Goal: Task Accomplishment & Management: Use online tool/utility

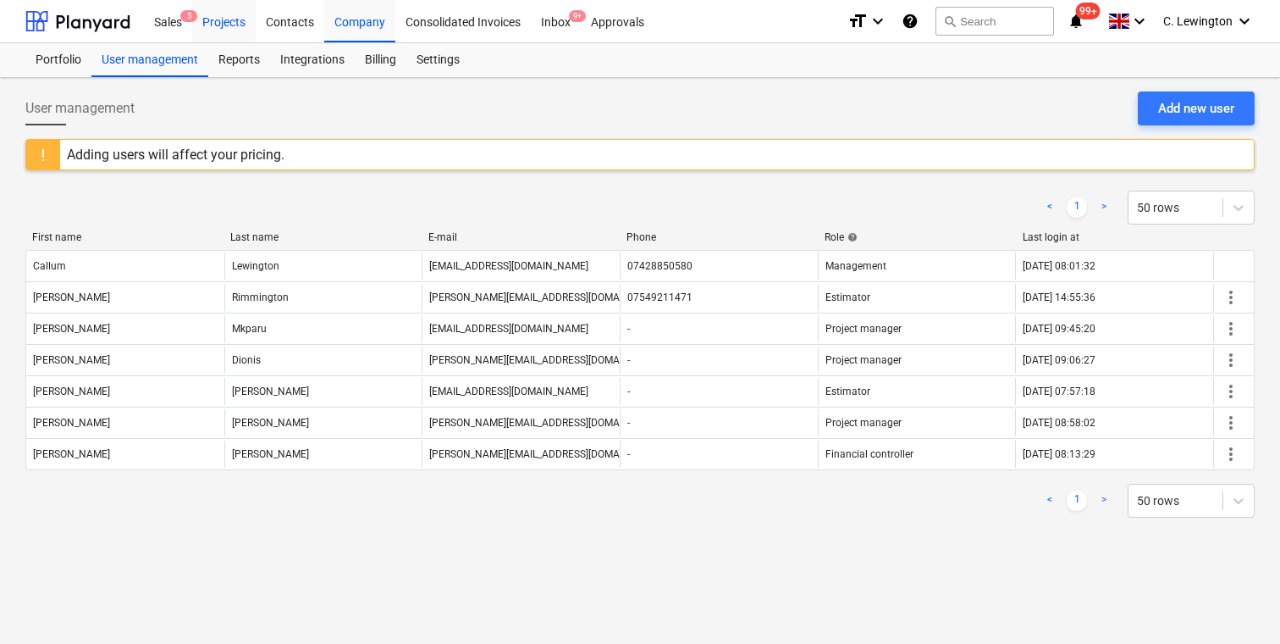
click at [236, 27] on div "Projects" at bounding box center [224, 20] width 64 height 43
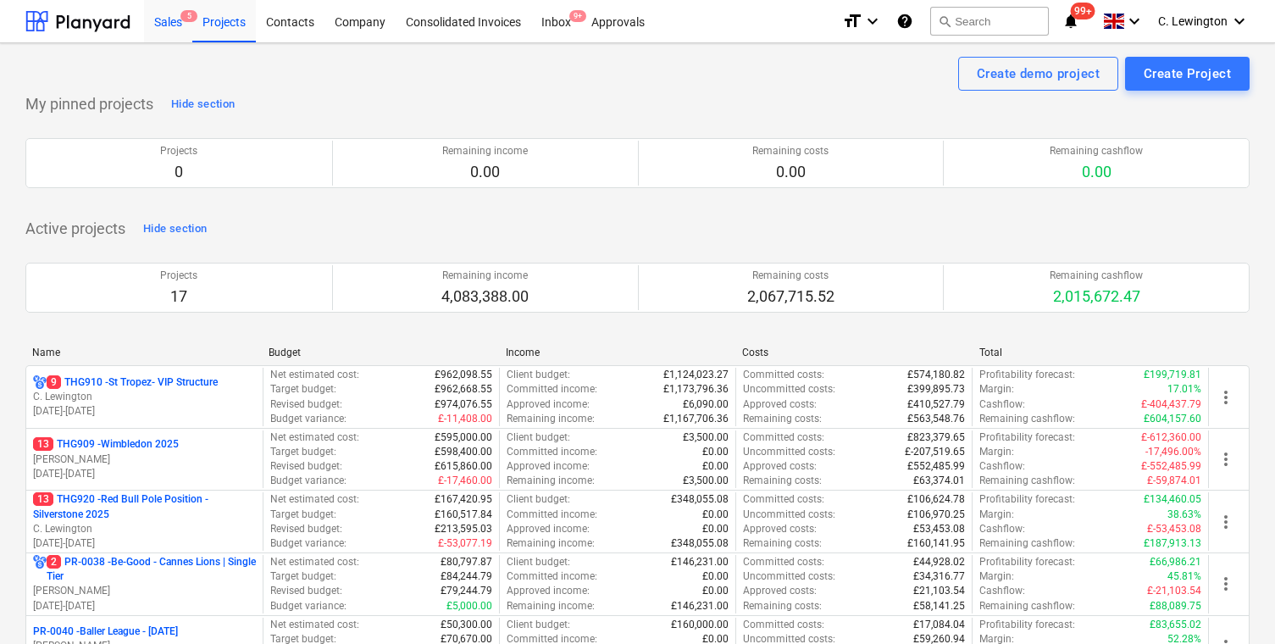
click at [153, 19] on div "Sales 5" at bounding box center [168, 20] width 48 height 43
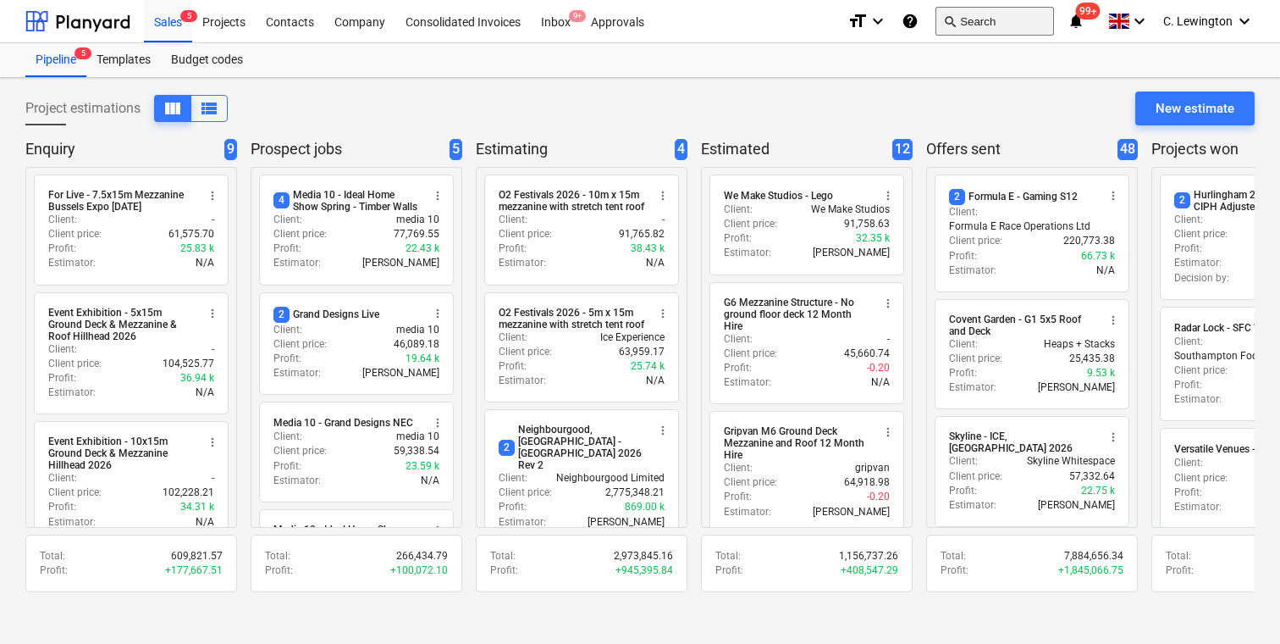
click at [975, 26] on button "search Search" at bounding box center [995, 21] width 119 height 29
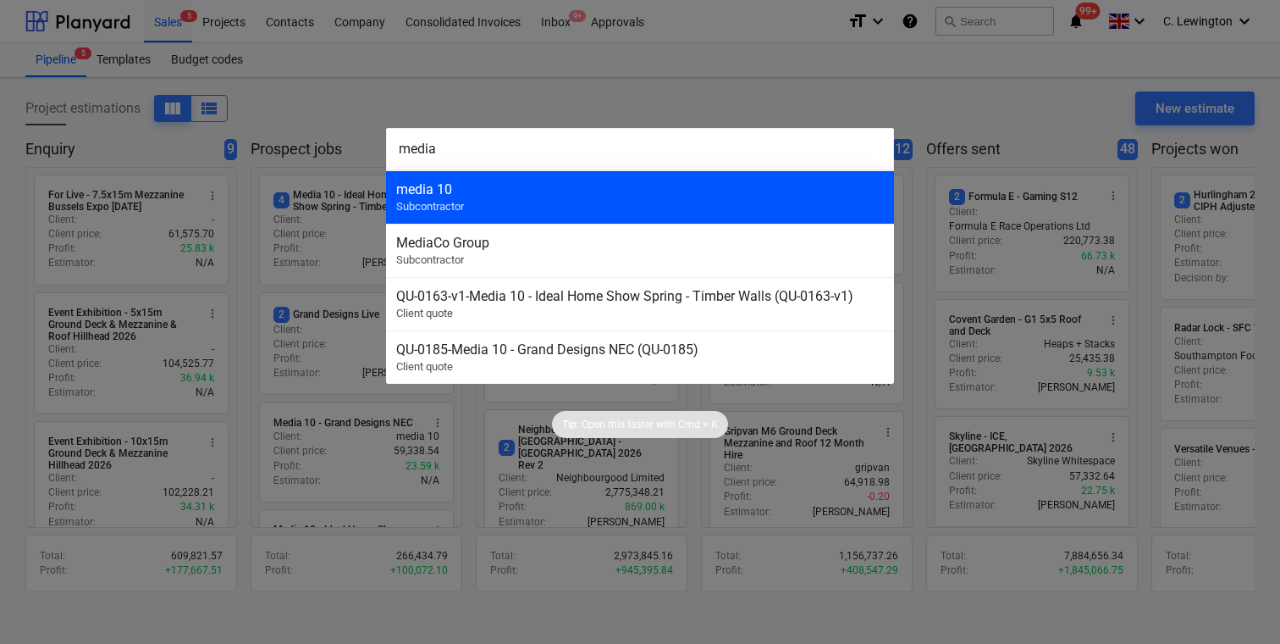
type input "media"
click at [589, 189] on div "media 10" at bounding box center [640, 189] width 488 height 16
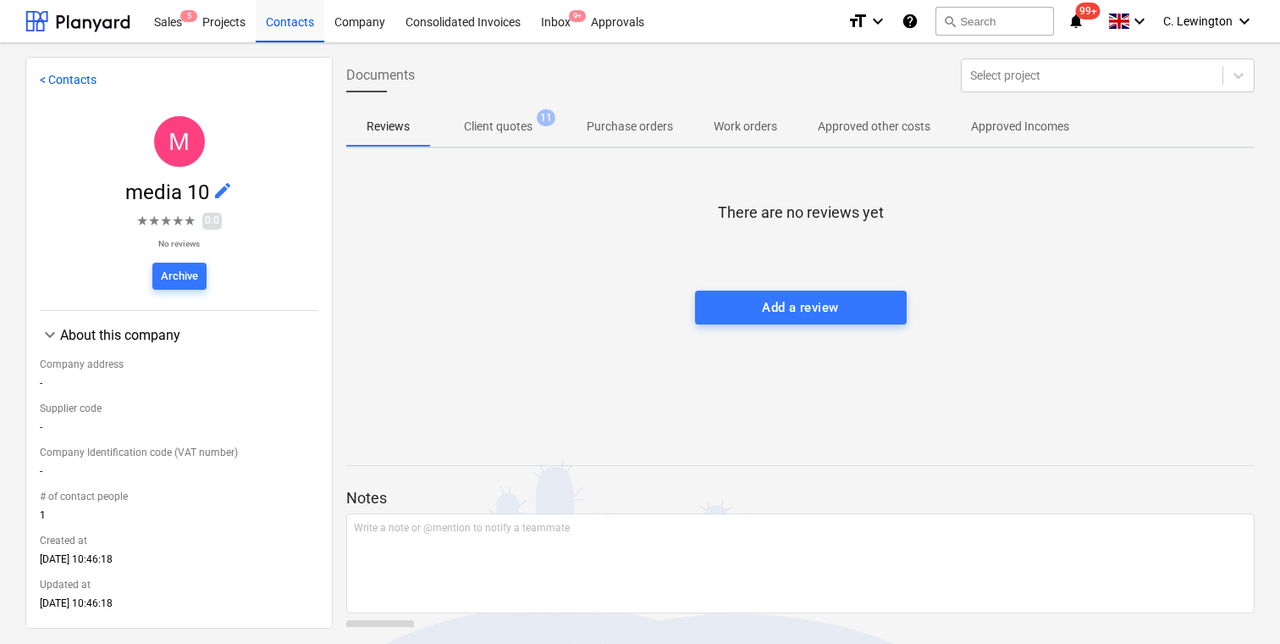
click at [522, 147] on div "Reviews Client quotes 11 Purchase orders Work orders Approved other costs Appro…" at bounding box center [800, 127] width 909 height 42
click at [508, 136] on span "Client quotes 11" at bounding box center [498, 126] width 136 height 30
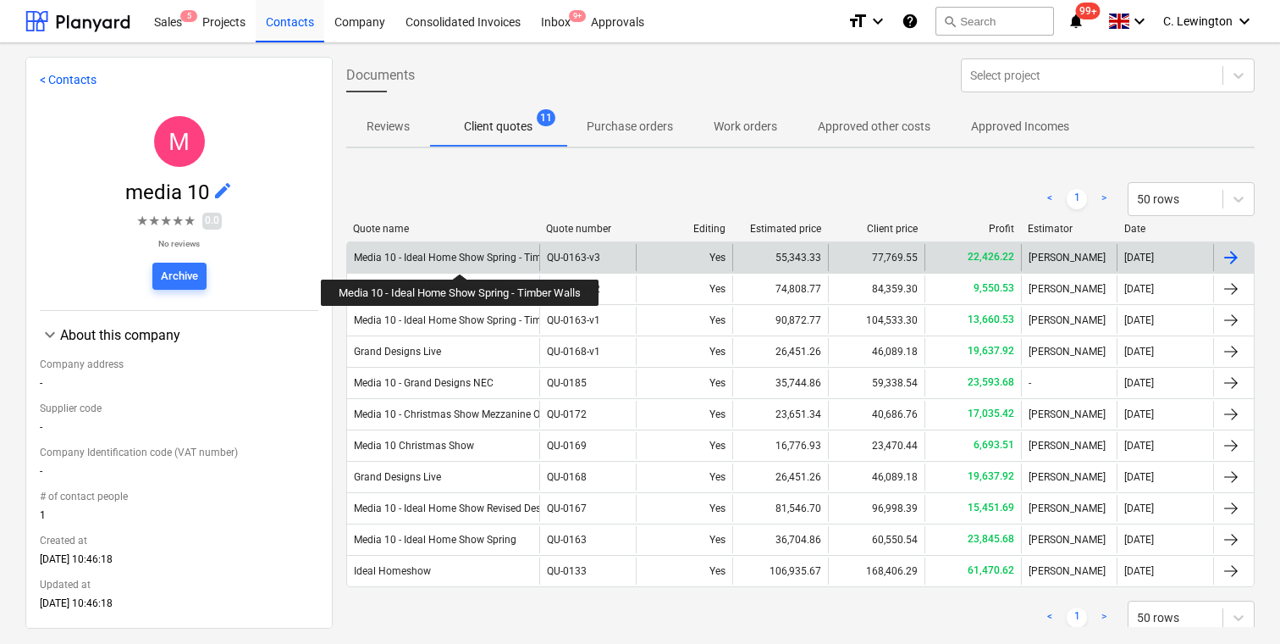
click at [462, 258] on div "Media 10 - Ideal Home Show Spring - Timber Walls" at bounding box center [469, 258] width 230 height 12
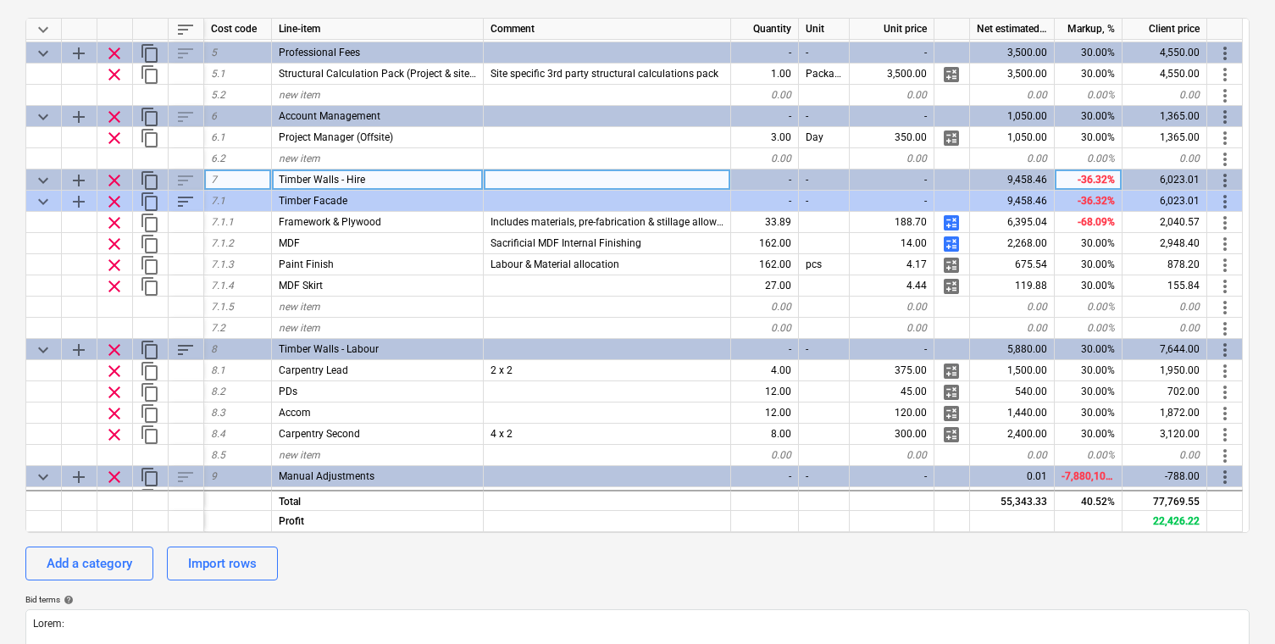
scroll to position [482, 0]
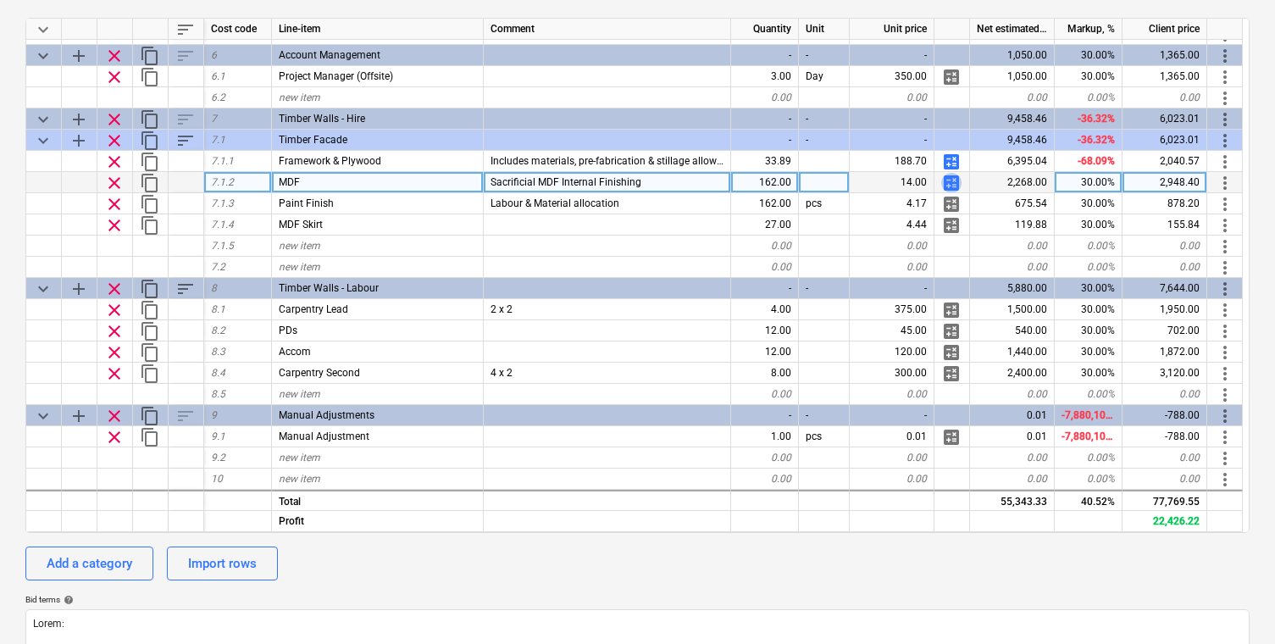
click at [946, 186] on span "calculate" at bounding box center [951, 183] width 20 height 20
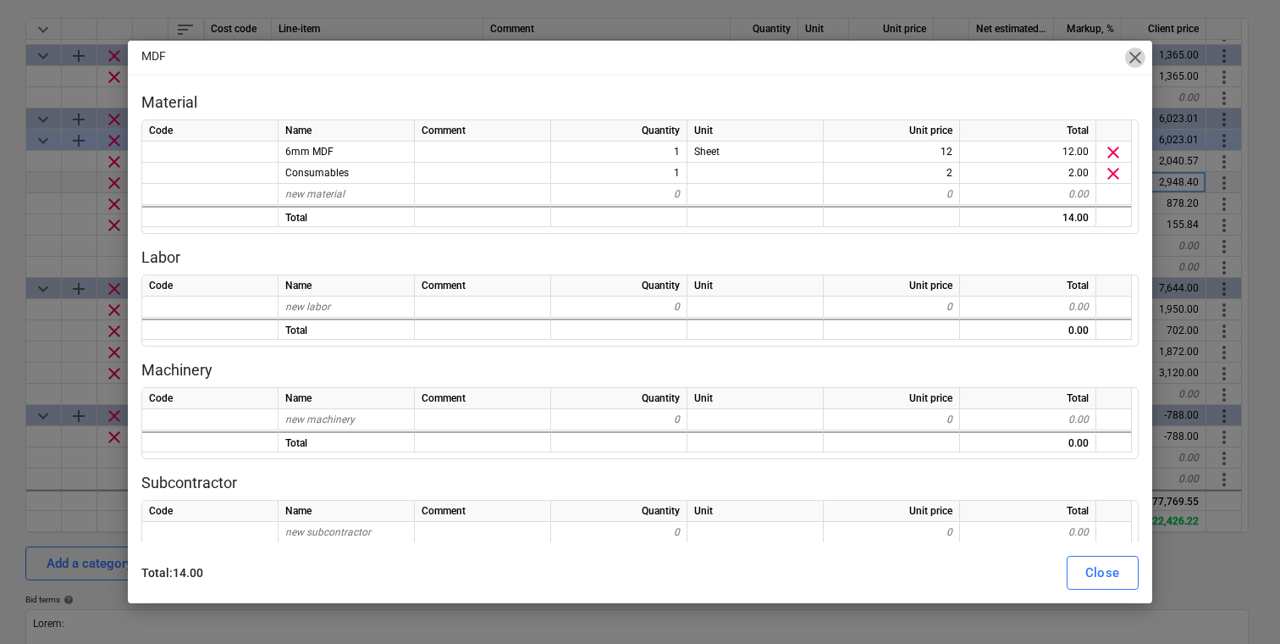
click at [1133, 57] on span "close" at bounding box center [1135, 57] width 20 height 20
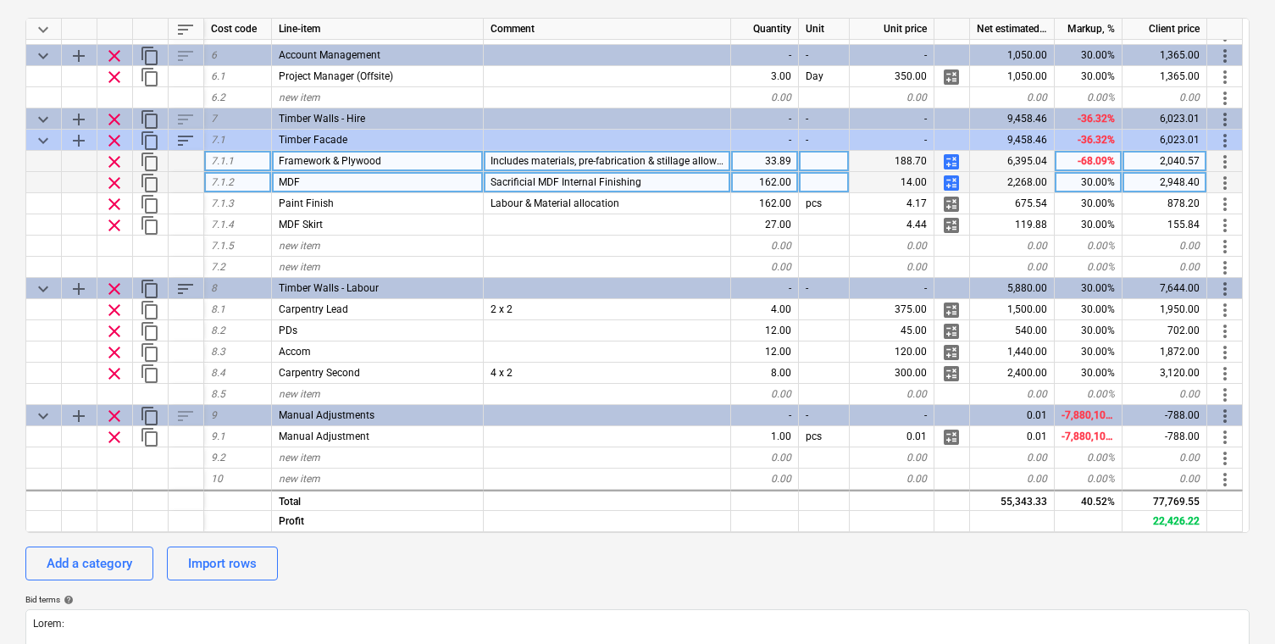
click at [954, 168] on span "calculate" at bounding box center [951, 162] width 20 height 20
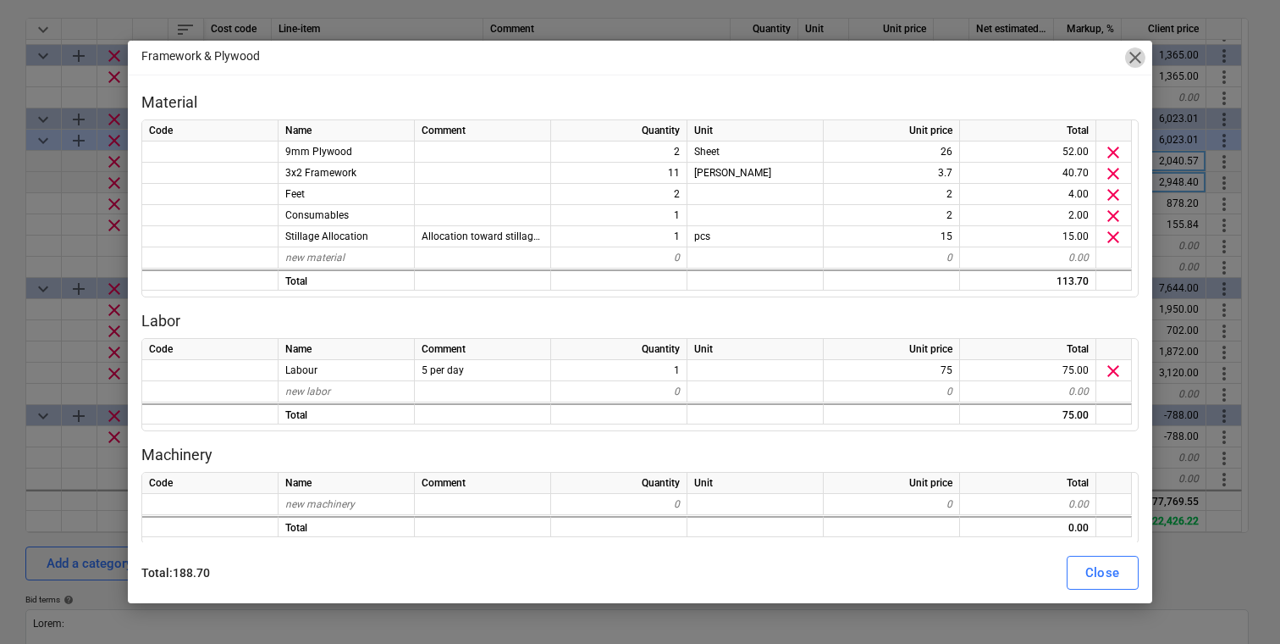
click at [1132, 63] on span "close" at bounding box center [1135, 57] width 20 height 20
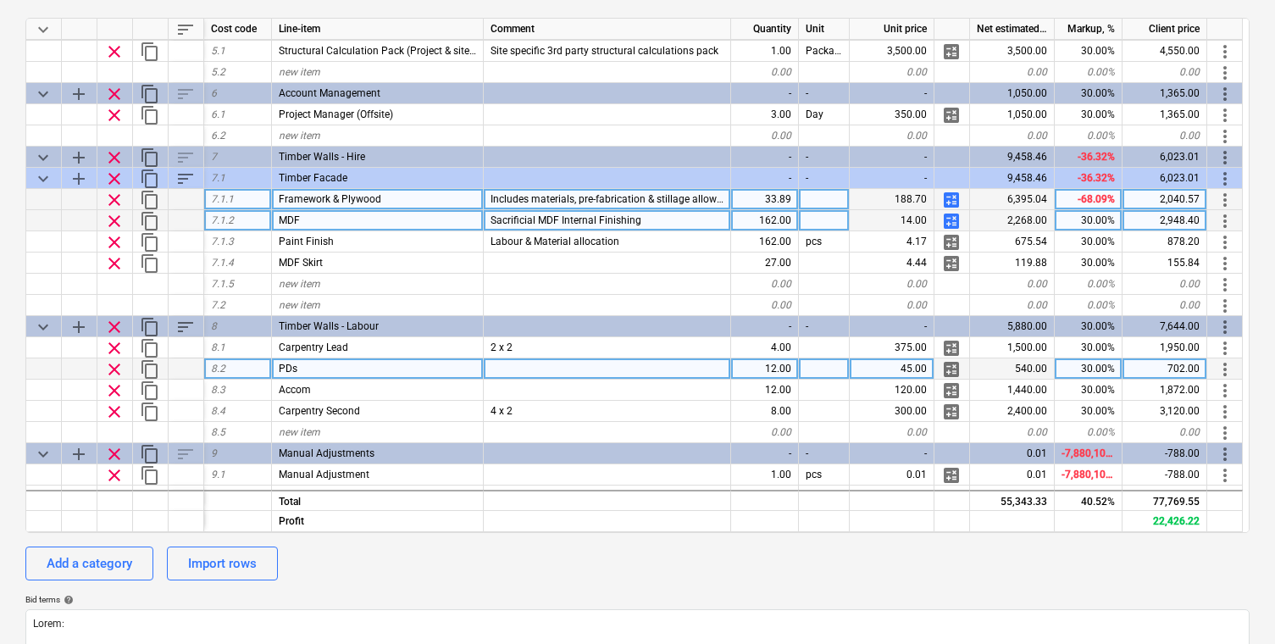
scroll to position [423, 0]
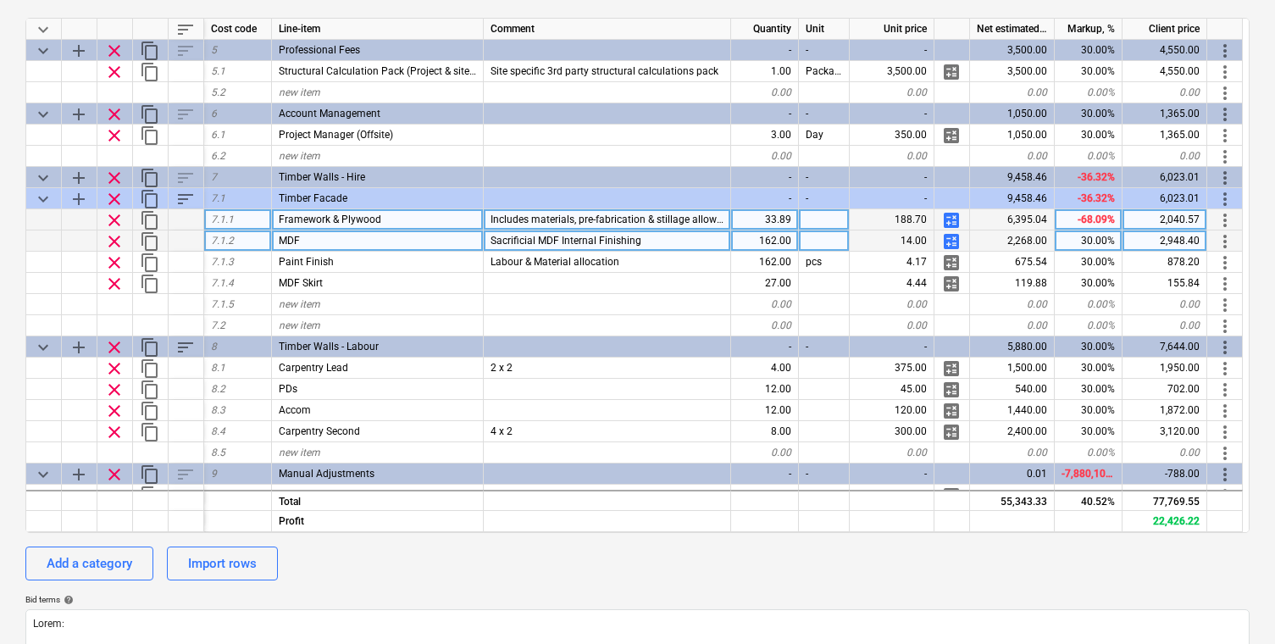
click at [951, 223] on span "calculate" at bounding box center [951, 220] width 20 height 20
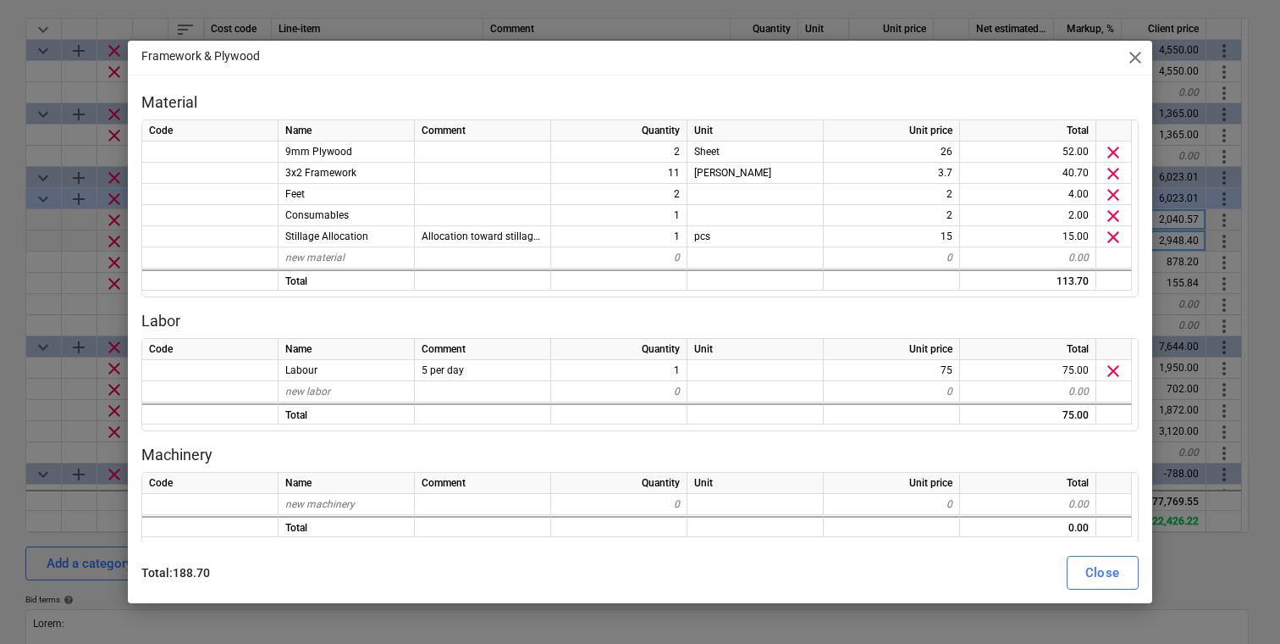
click at [1127, 57] on span "close" at bounding box center [1135, 57] width 20 height 20
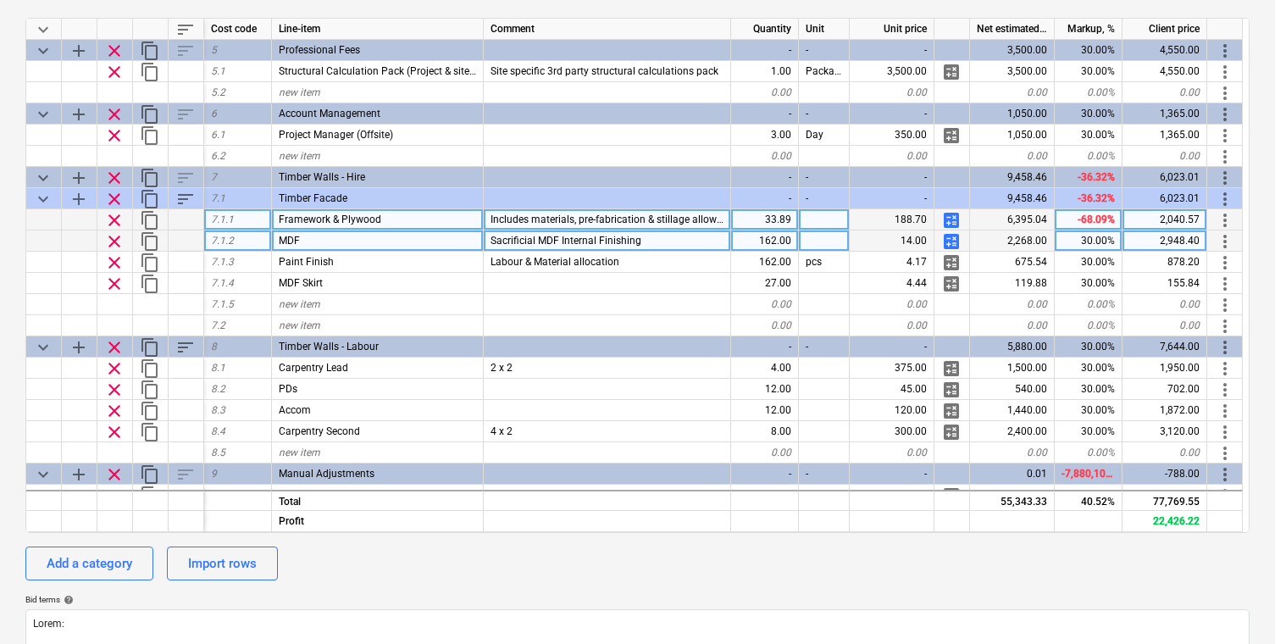
click at [948, 237] on span "calculate" at bounding box center [951, 241] width 20 height 20
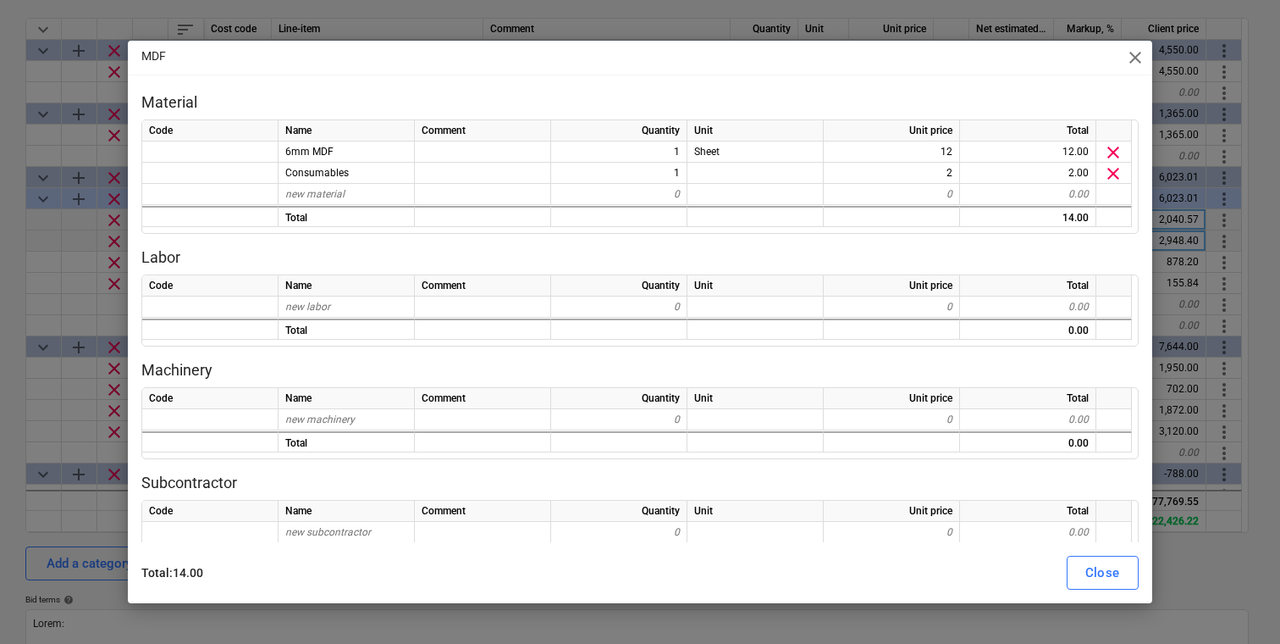
click at [1138, 56] on span "close" at bounding box center [1135, 57] width 20 height 20
type textarea "x"
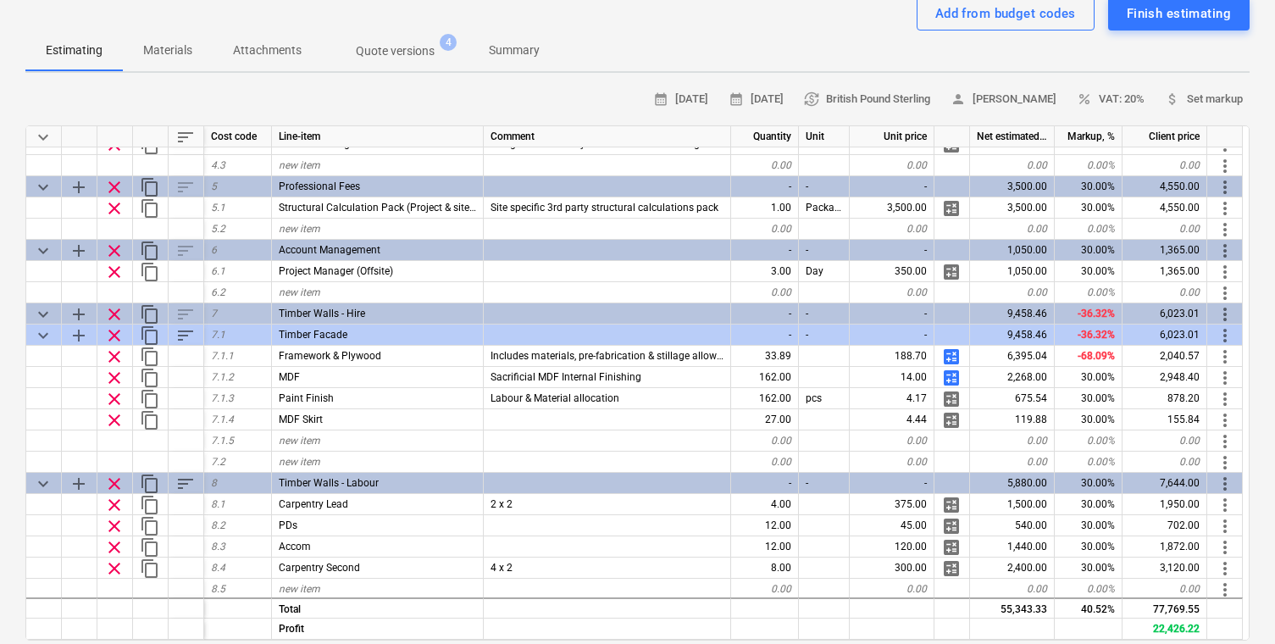
scroll to position [424, 0]
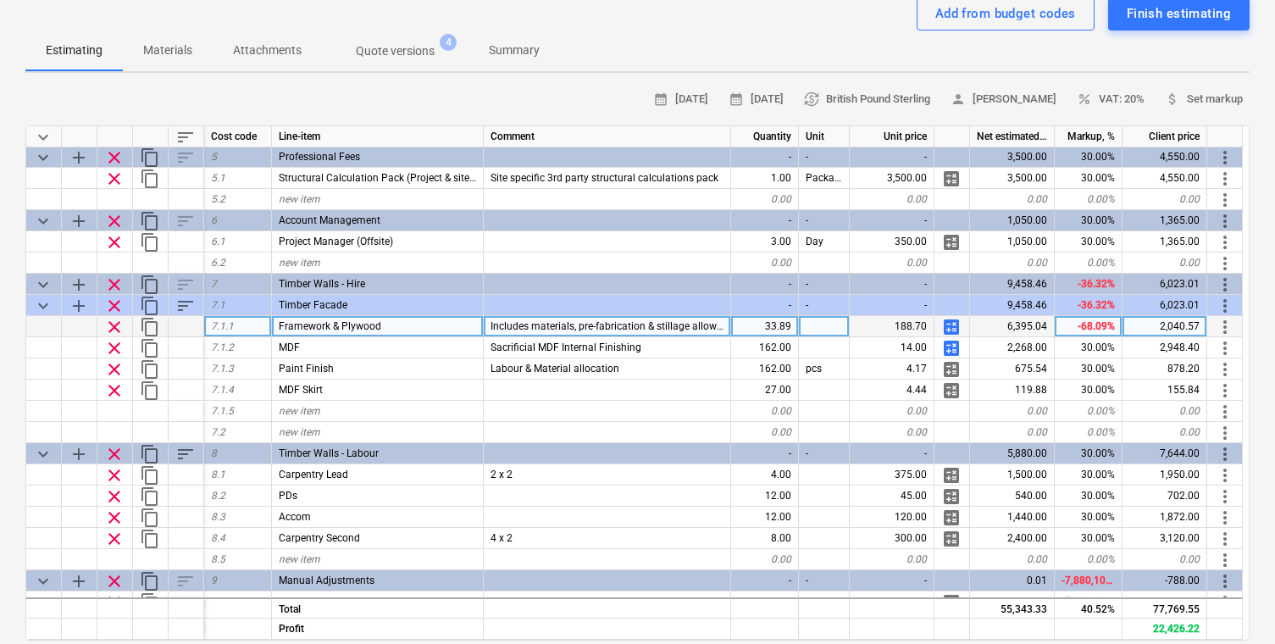
click at [772, 330] on div "33.89" at bounding box center [765, 326] width 68 height 21
type input "74"
type textarea "x"
type input "74"
type textarea "x"
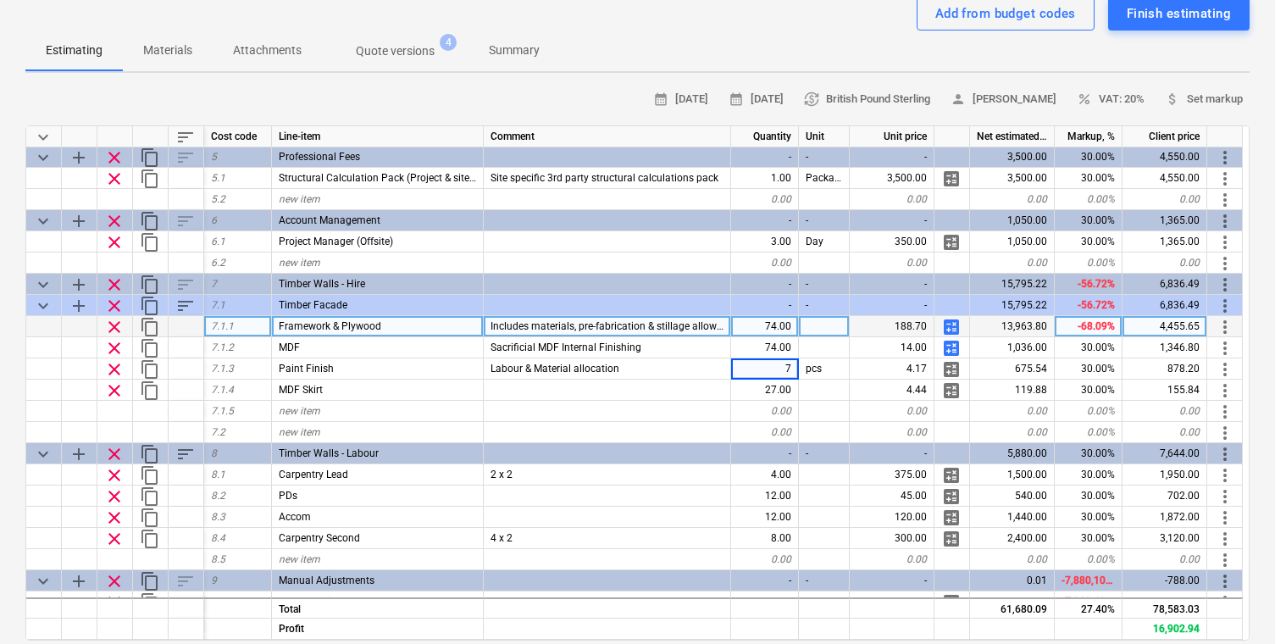
type input "74"
type textarea "x"
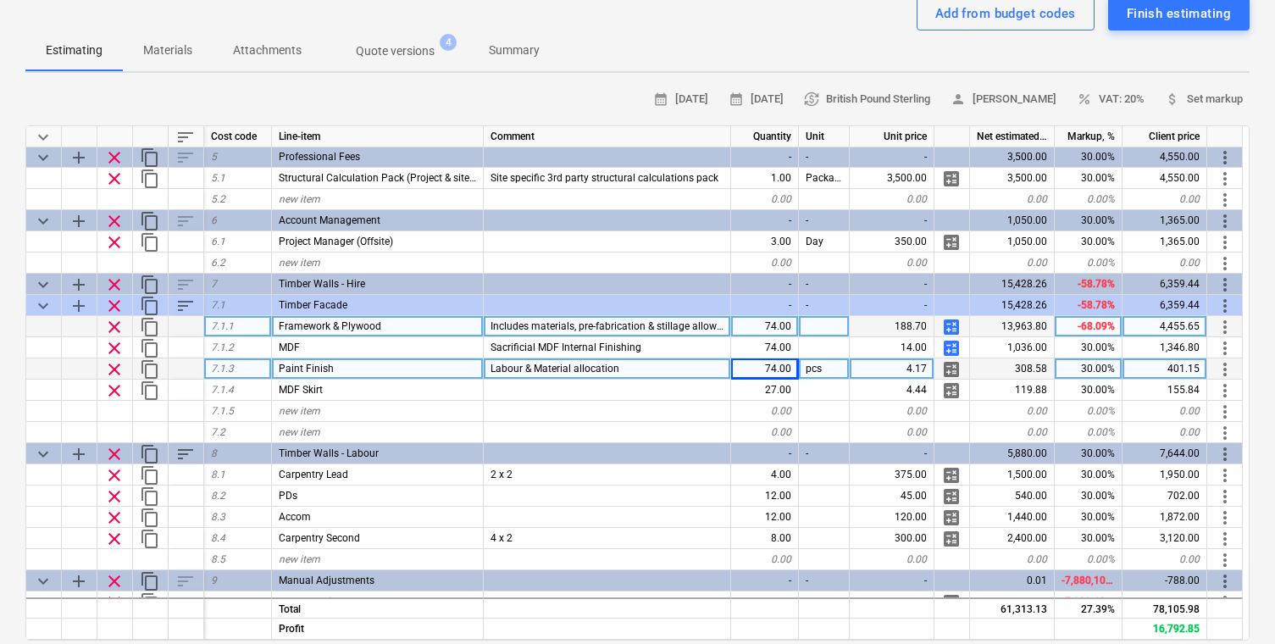
click at [912, 373] on div "4.17" at bounding box center [891, 368] width 85 height 21
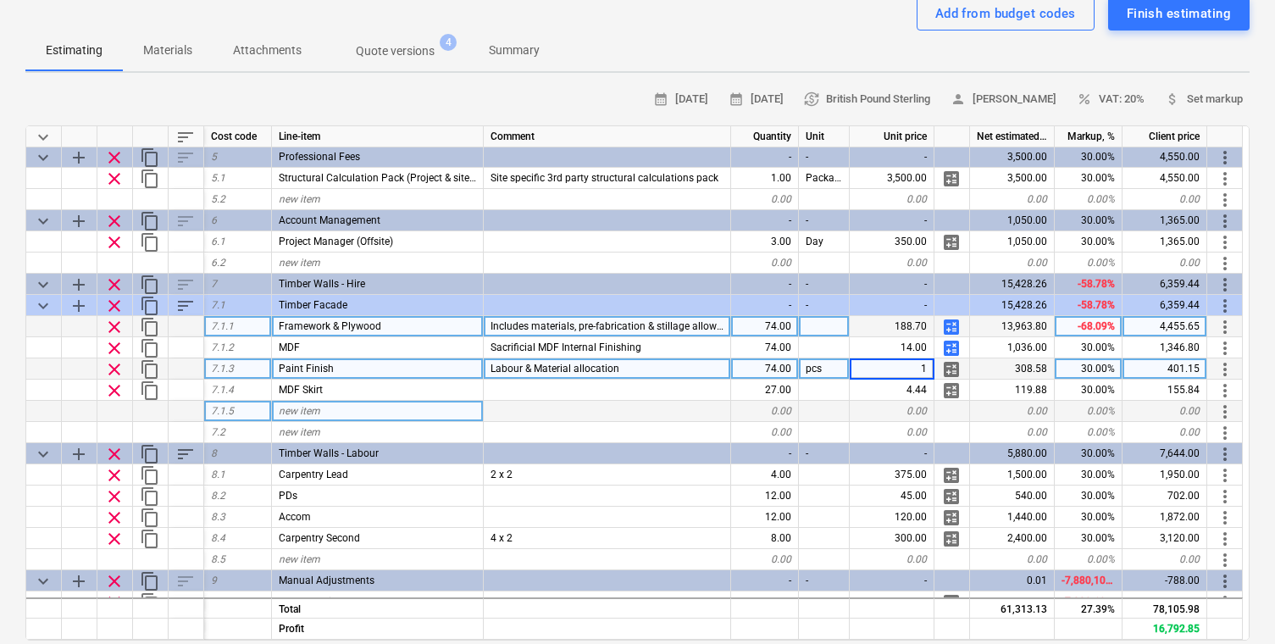
type input "12"
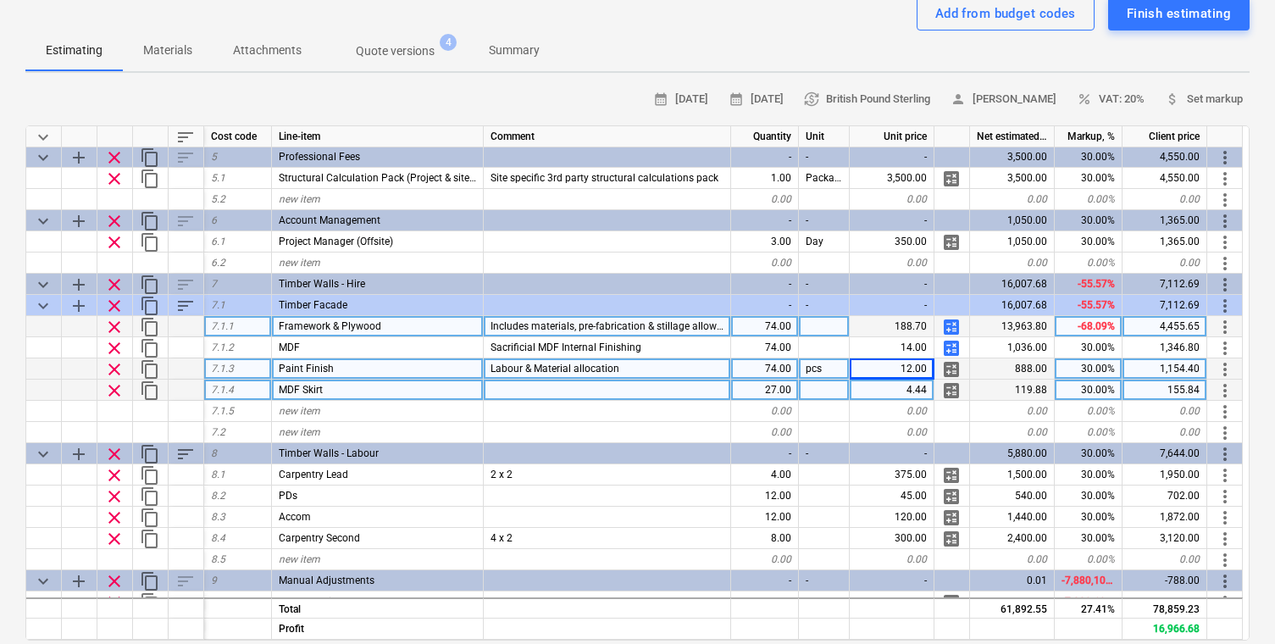
click at [773, 390] on div "27.00" at bounding box center [765, 389] width 68 height 21
click at [119, 388] on span "clear" at bounding box center [114, 390] width 20 height 20
type textarea "x"
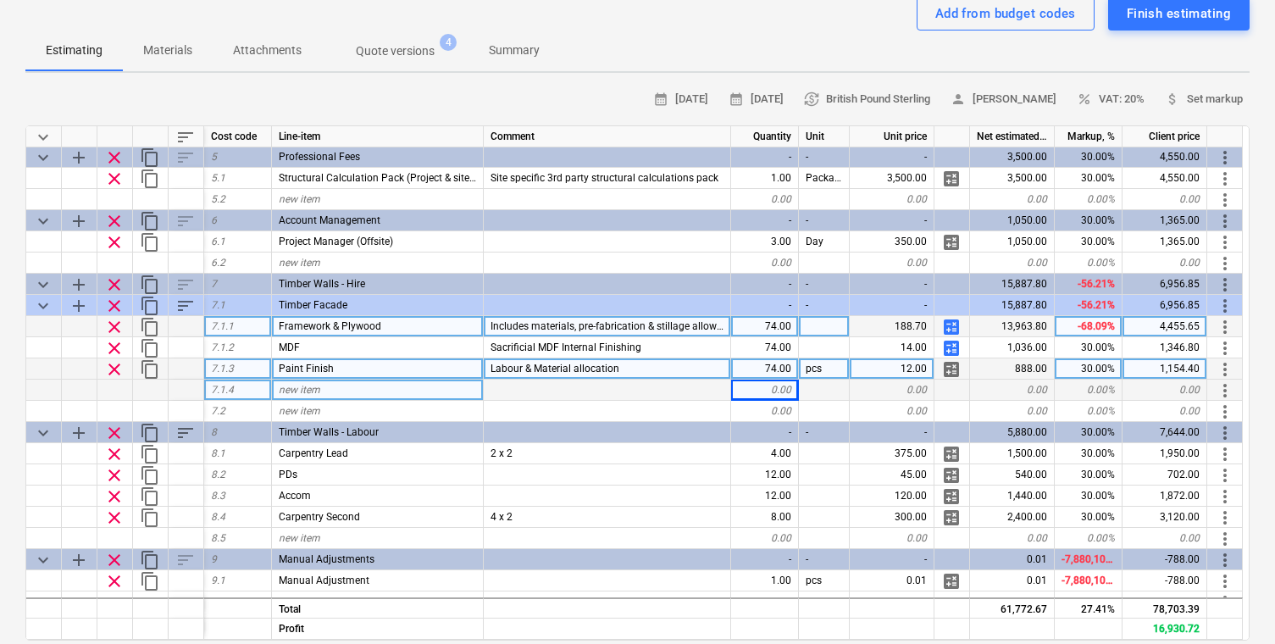
click at [766, 329] on div "74.00" at bounding box center [765, 326] width 68 height 21
type input "96"
type textarea "x"
type input "96"
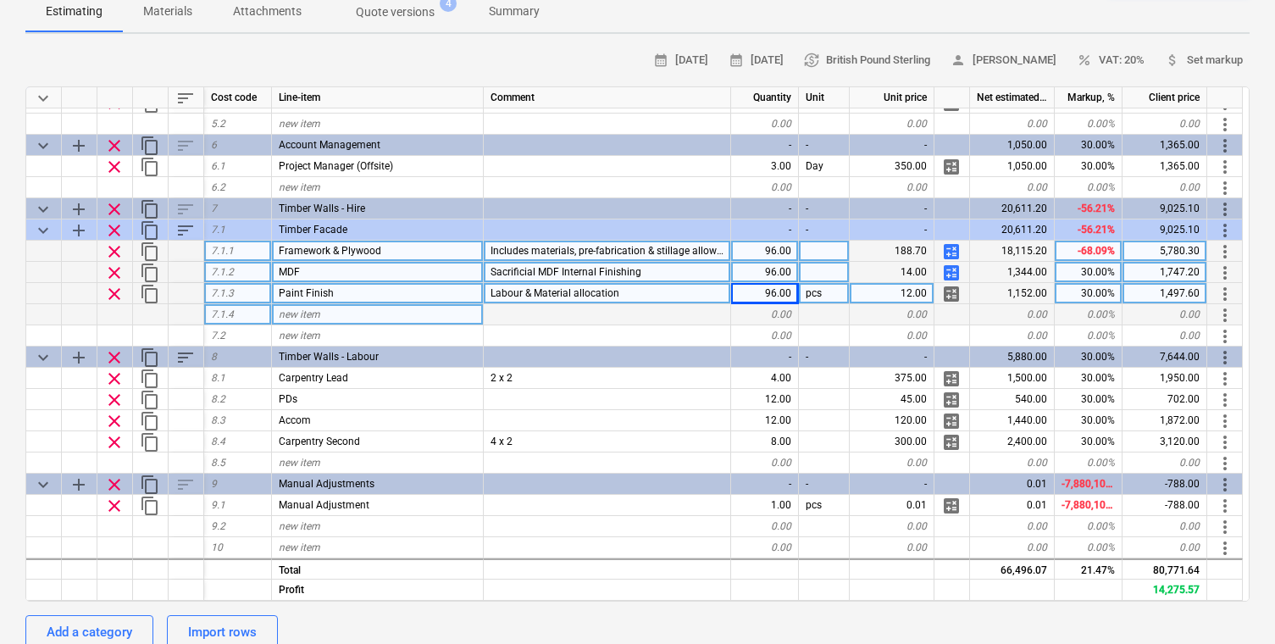
scroll to position [191, 0]
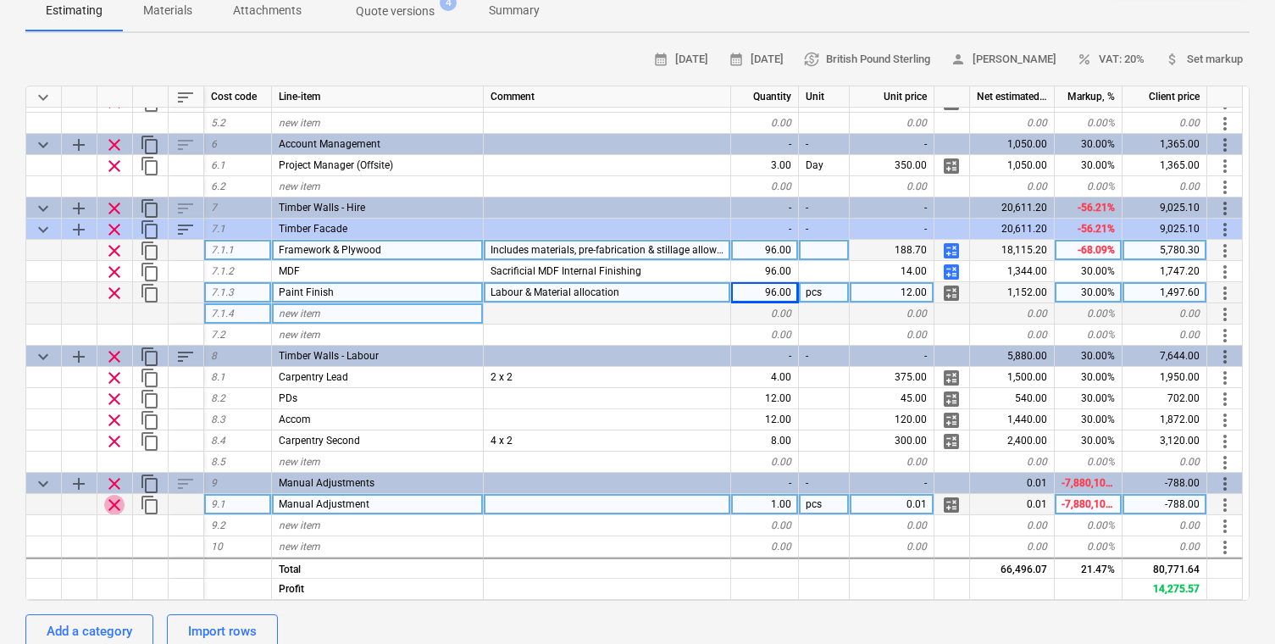
click at [113, 506] on span "clear" at bounding box center [114, 505] width 20 height 20
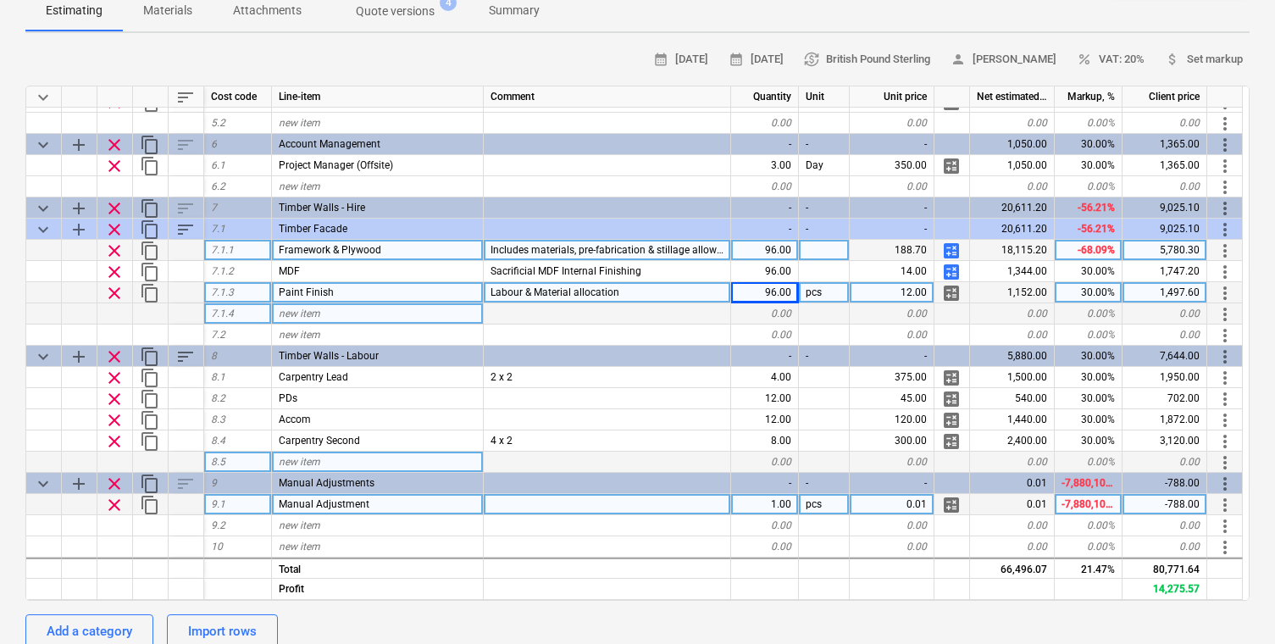
scroll to position [440, 0]
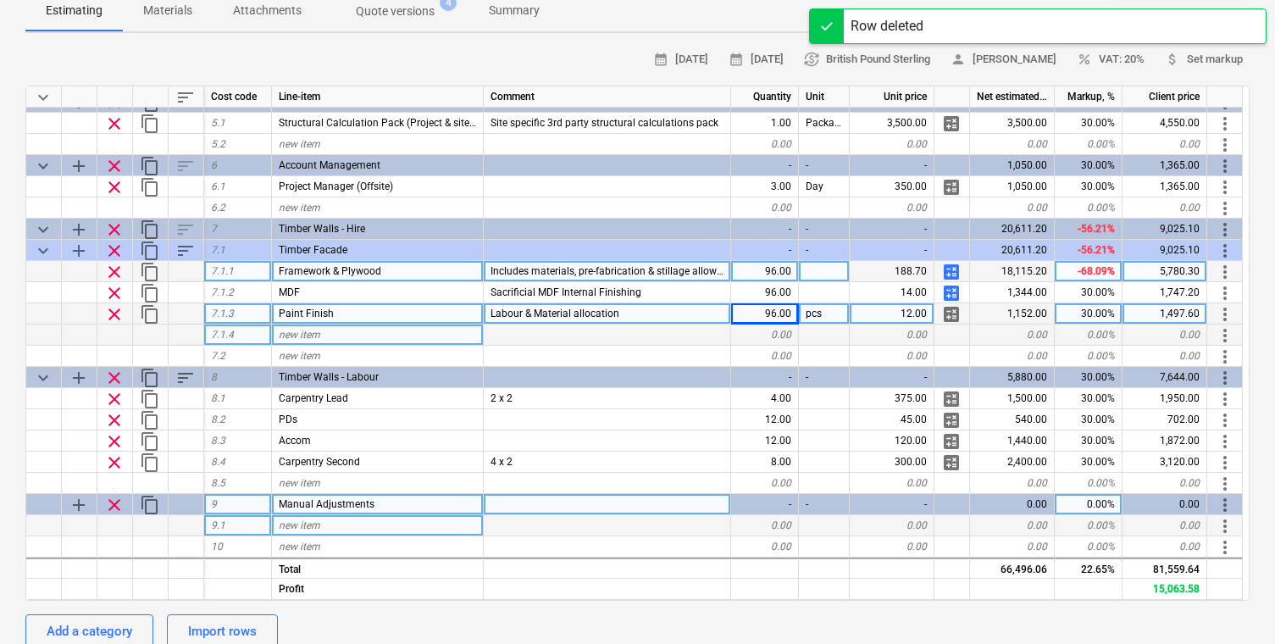
click at [119, 509] on span "clear" at bounding box center [114, 505] width 20 height 20
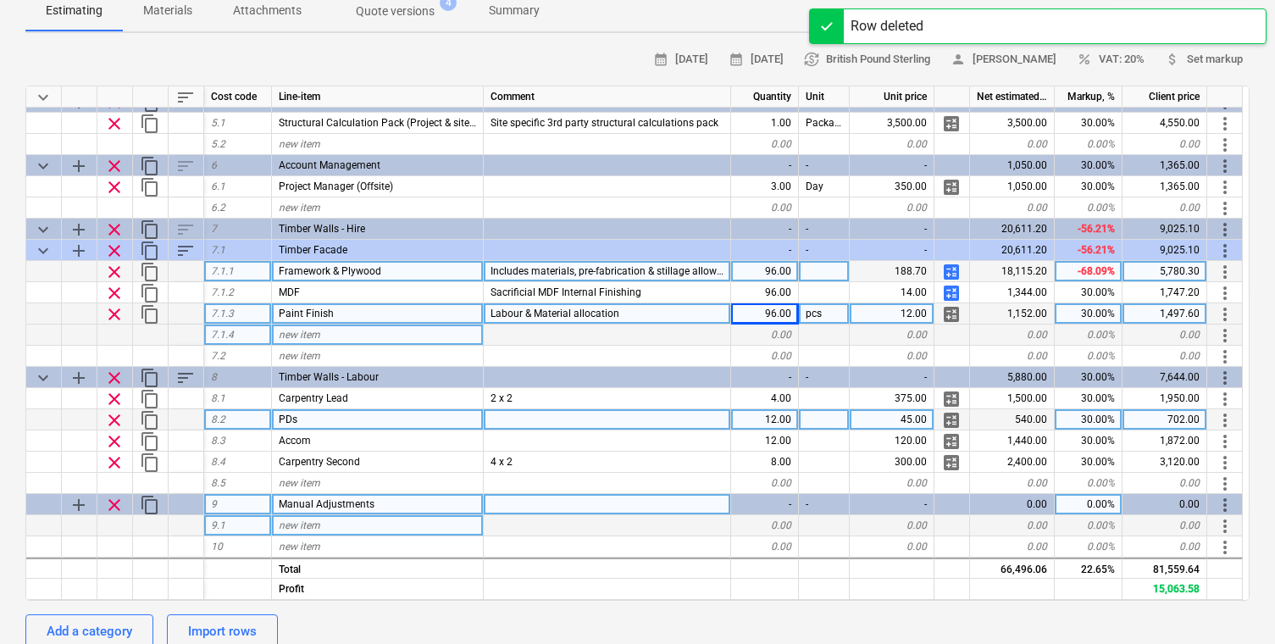
type textarea "x"
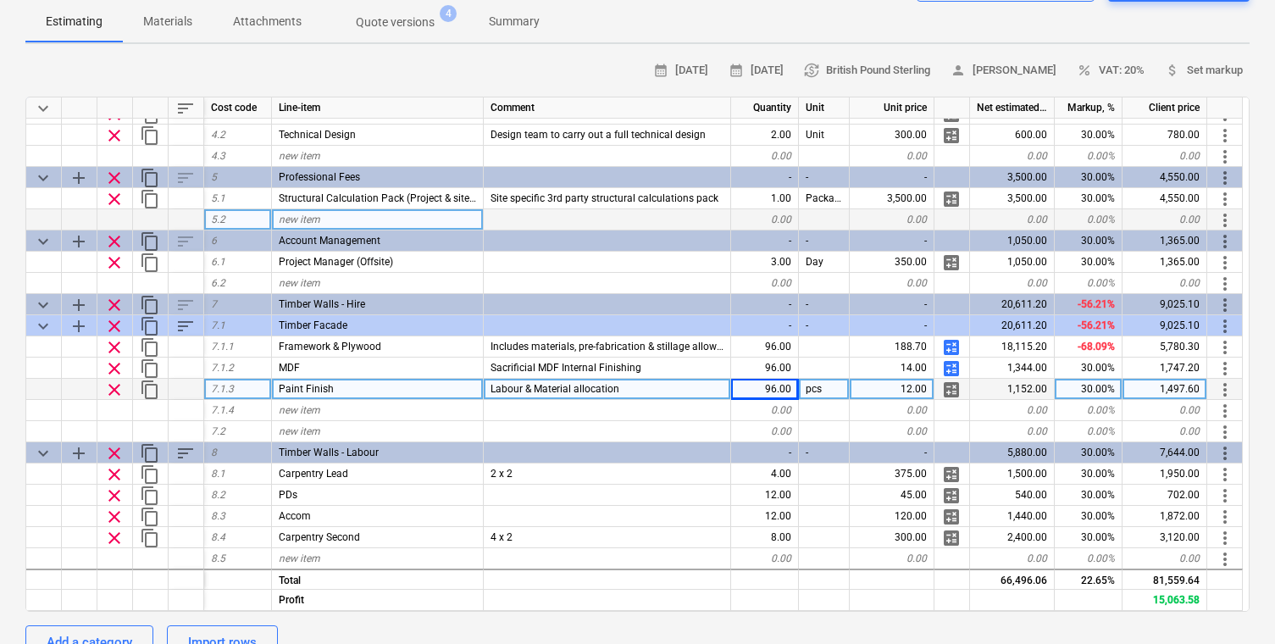
scroll to position [379, 0]
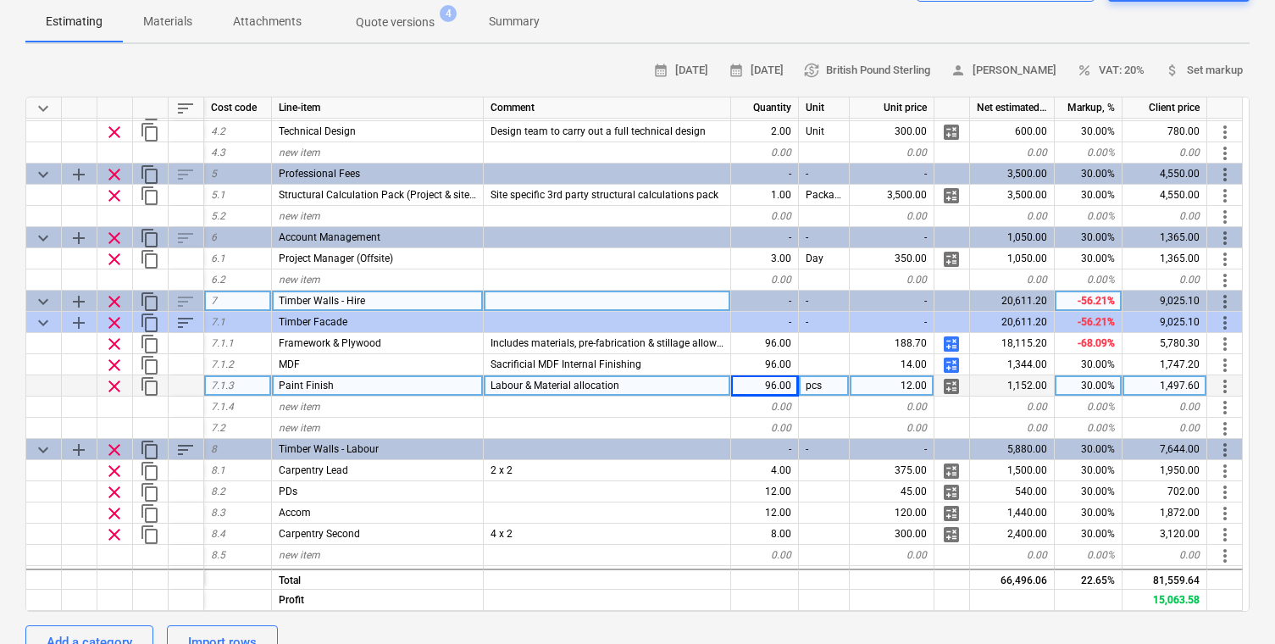
click at [364, 302] on div "Timber Walls - Hire" at bounding box center [378, 300] width 212 height 21
type input "Facade Fabrication"
type textarea "x"
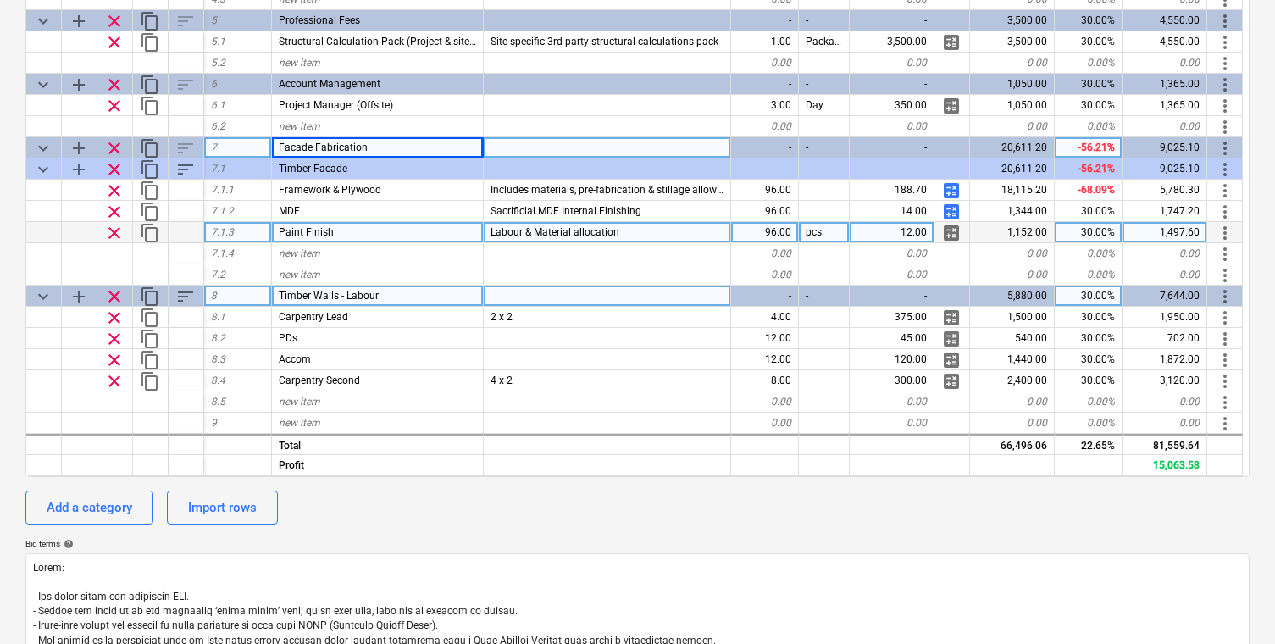
scroll to position [326, 0]
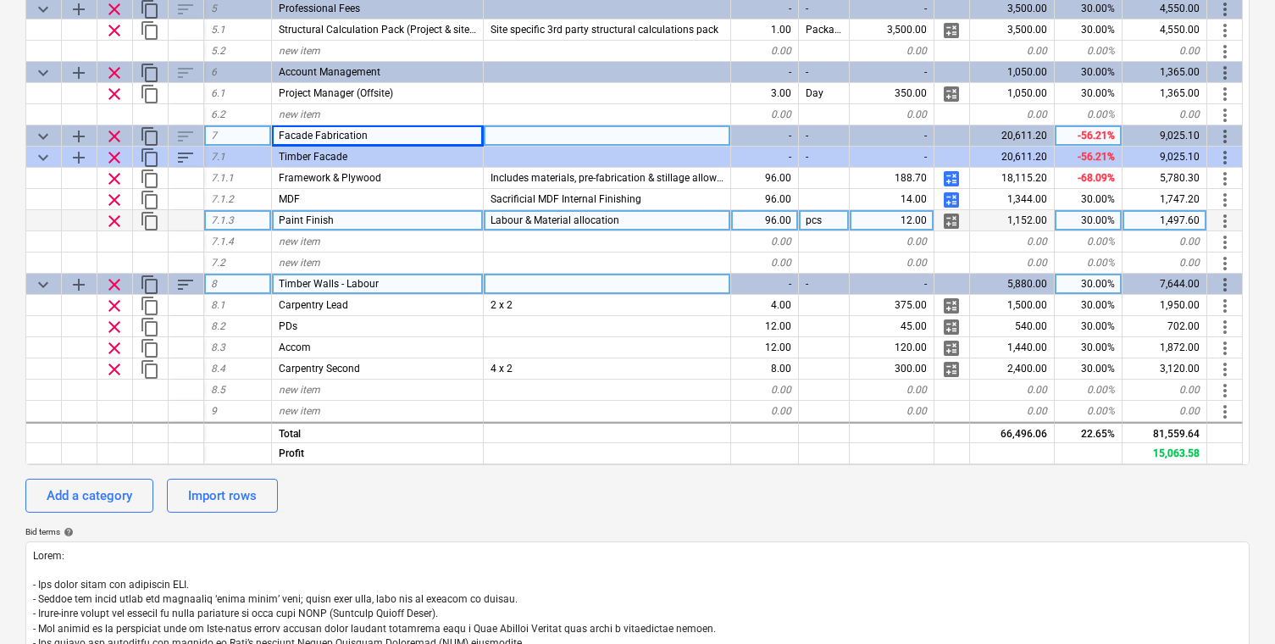
click at [340, 285] on span "Timber Walls - Labour" at bounding box center [329, 284] width 100 height 12
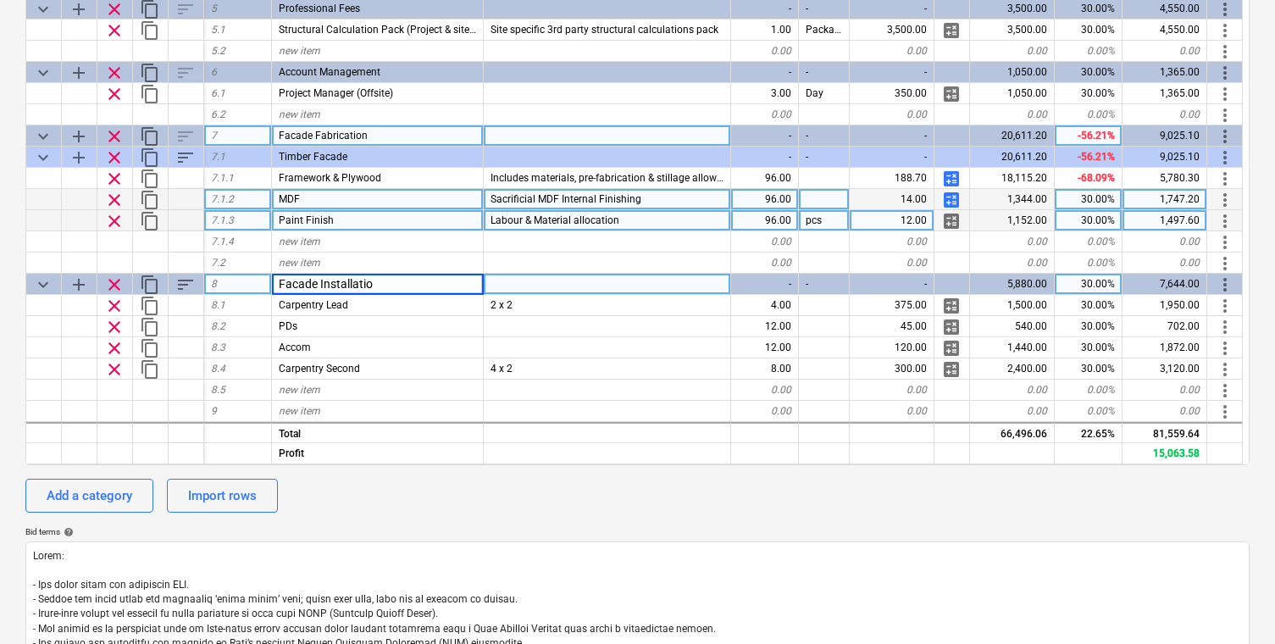
type input "Facade Installation"
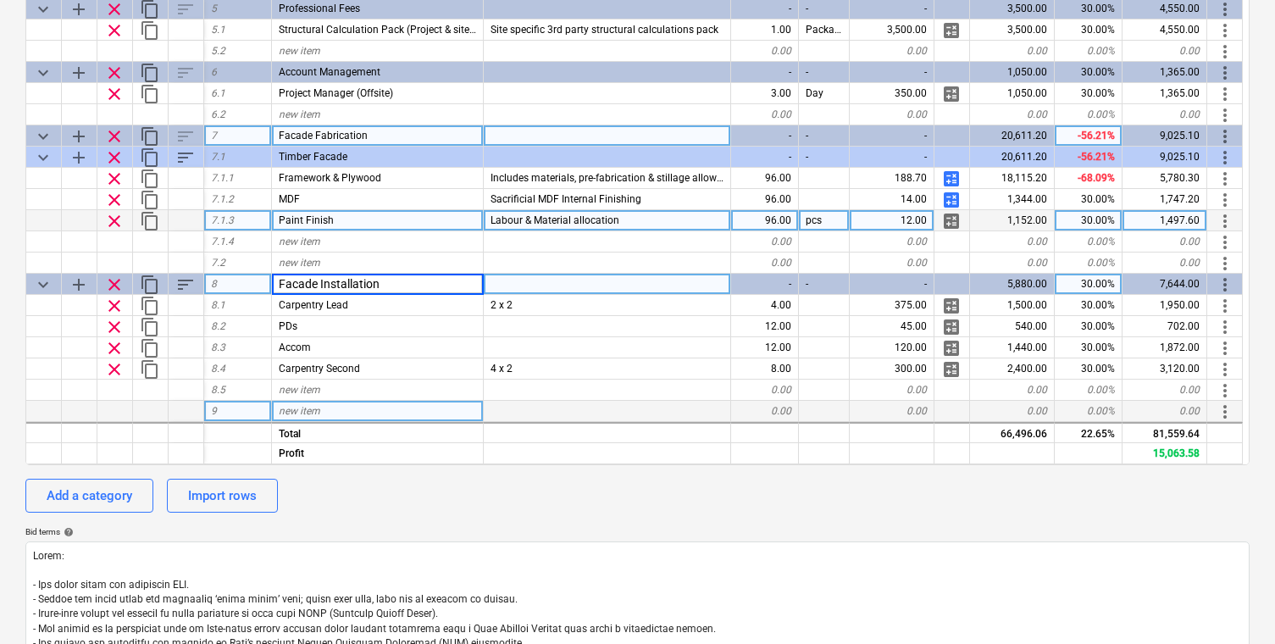
click at [383, 412] on div "new item" at bounding box center [378, 411] width 212 height 21
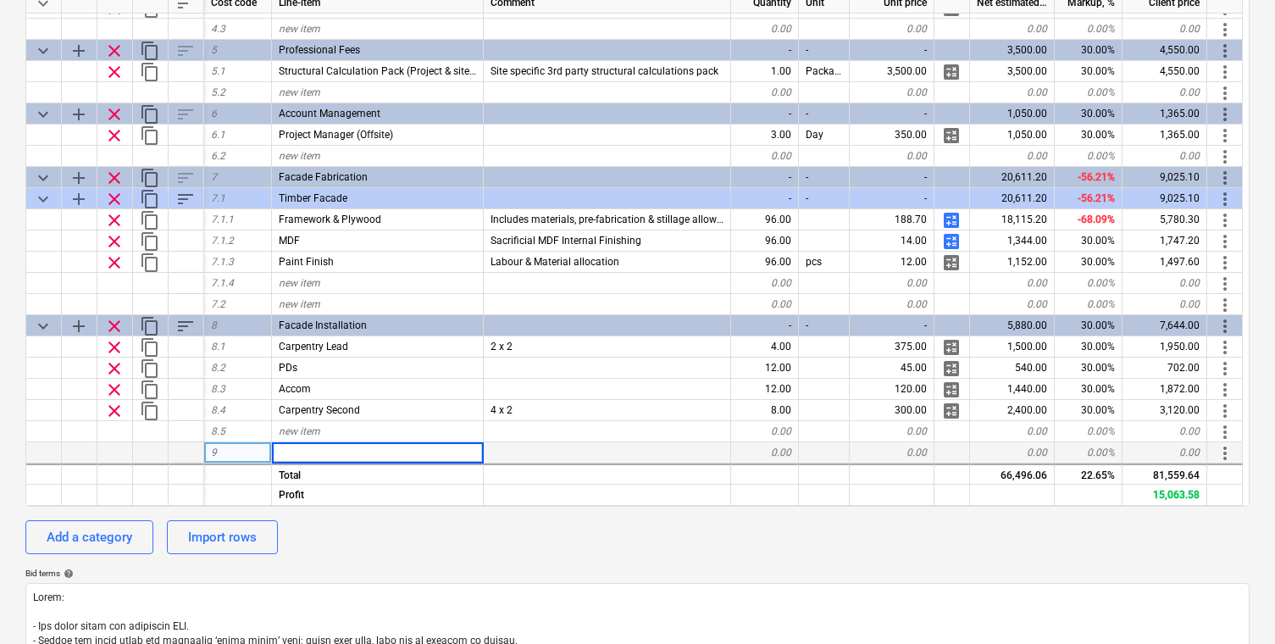
scroll to position [341, 0]
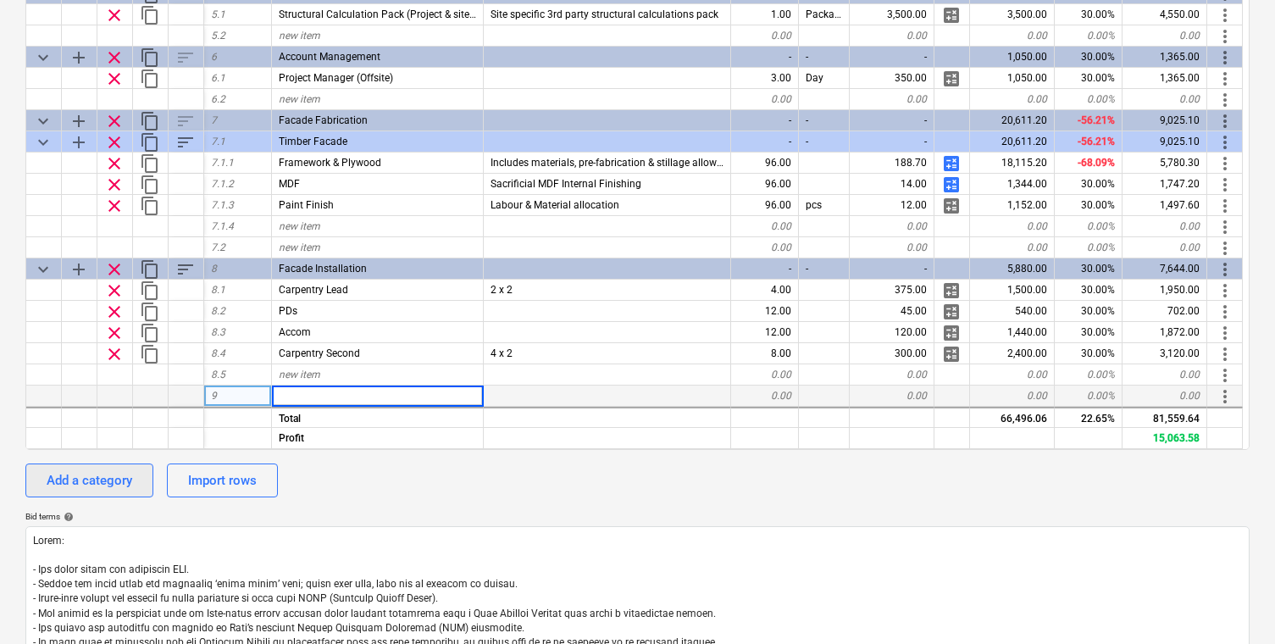
click at [123, 477] on div "Add a category" at bounding box center [90, 480] width 86 height 22
type textarea "x"
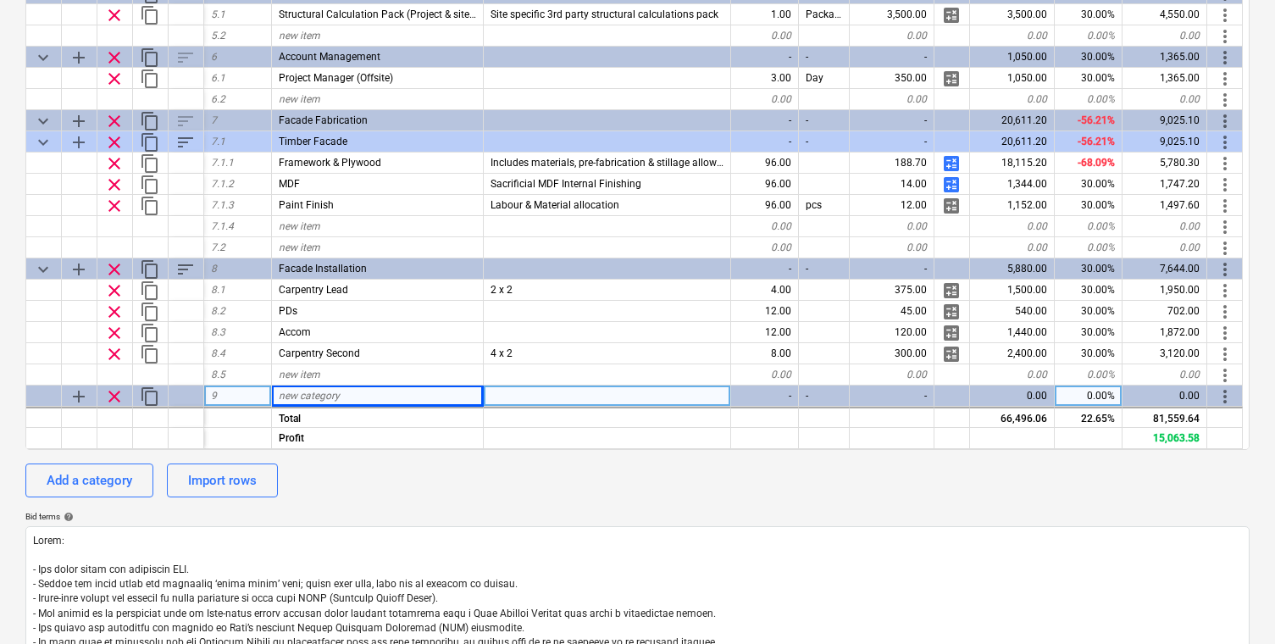
click at [339, 395] on div "new category" at bounding box center [378, 395] width 212 height 21
type input "Hire of [PERSON_NAME]"
type textarea "x"
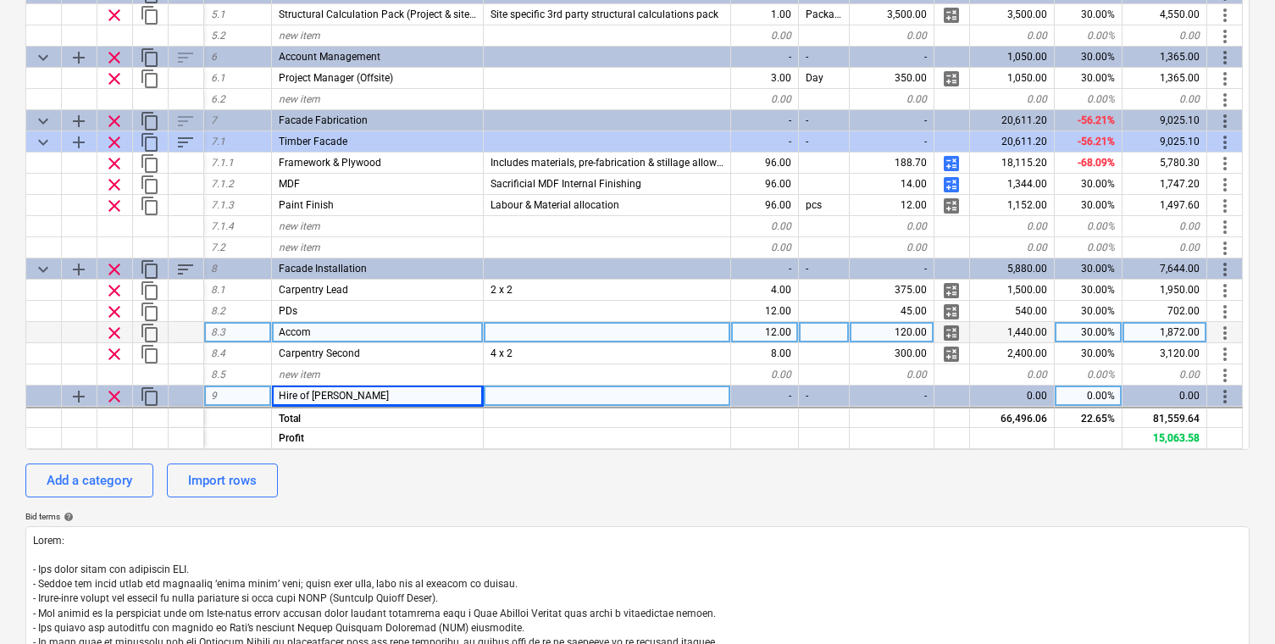
scroll to position [440, 0]
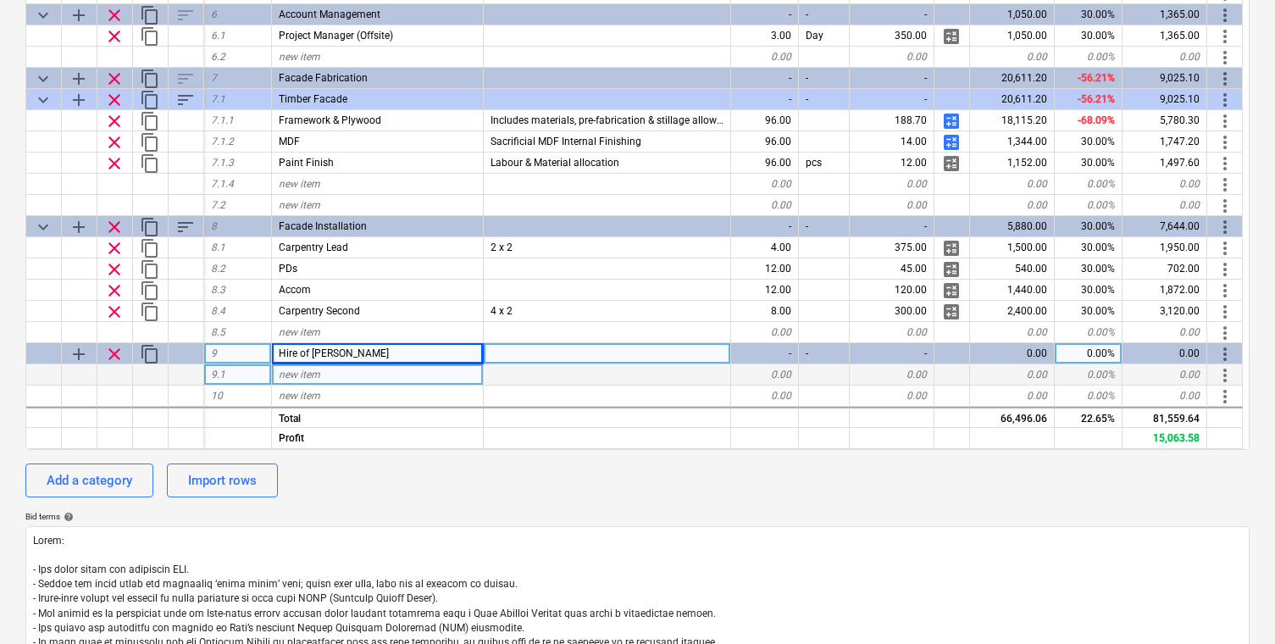
click at [307, 379] on span "new item" at bounding box center [299, 374] width 41 height 12
type input "Timber walls"
type textarea "x"
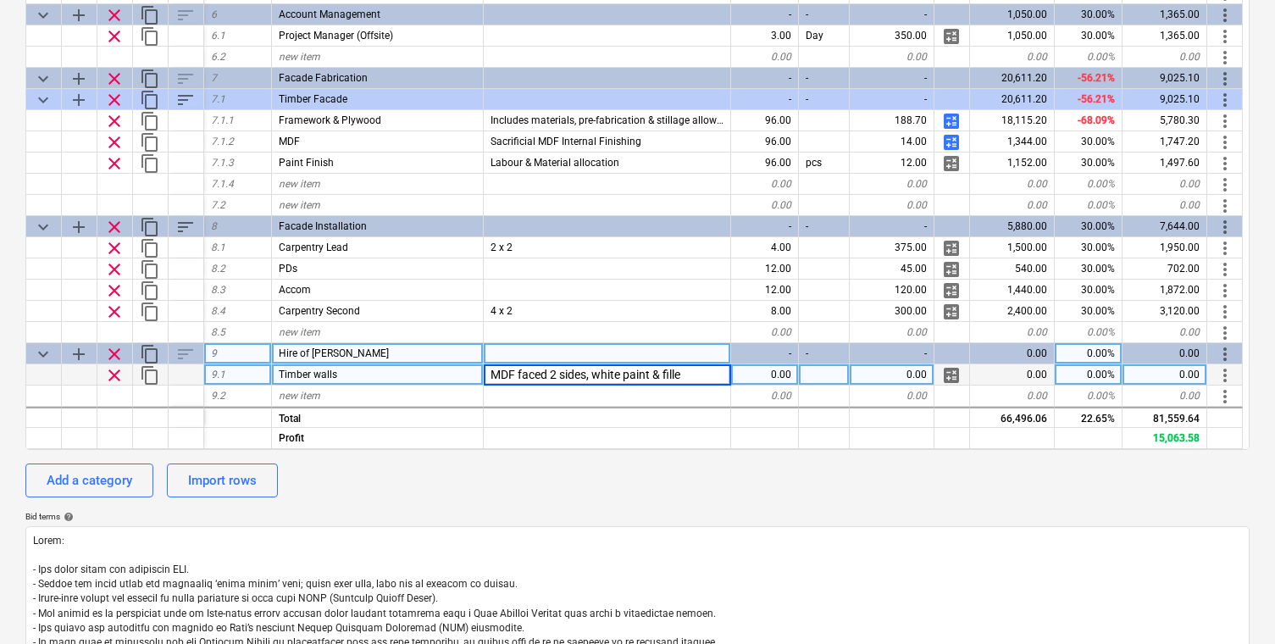
type input "MDF faced 2 sides, white paint & filled"
type textarea "x"
type input "174"
type textarea "x"
type input "Per sheet"
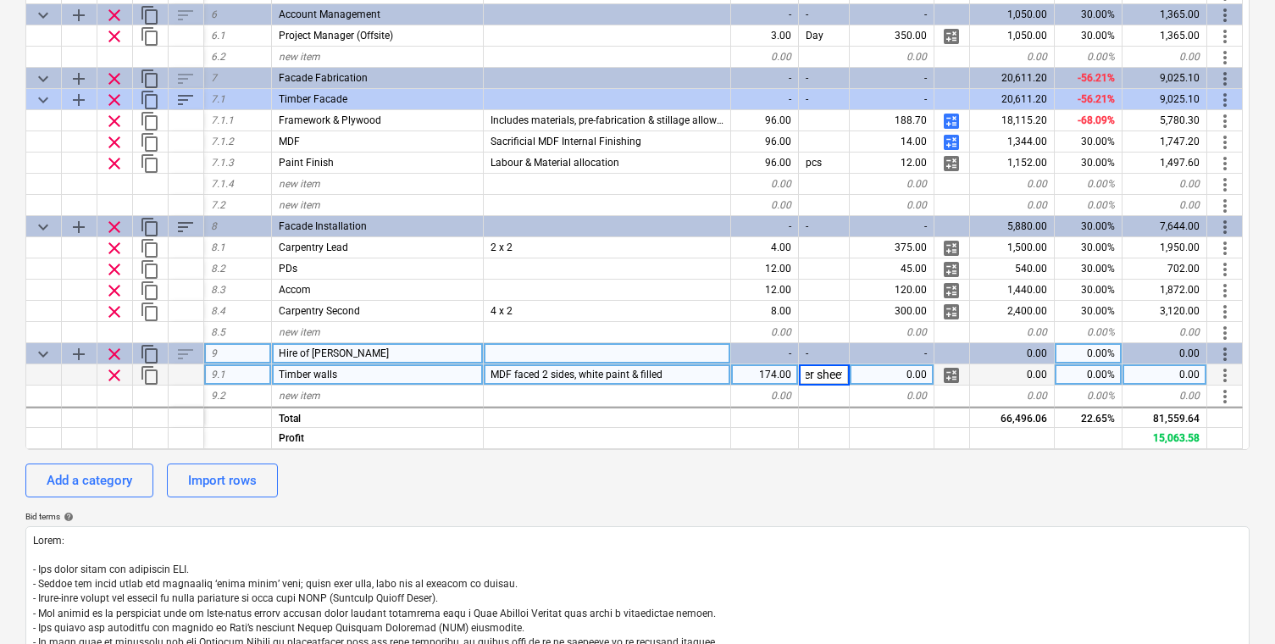
scroll to position [0, 13]
type textarea "x"
type input "85"
type textarea "x"
type input "30"
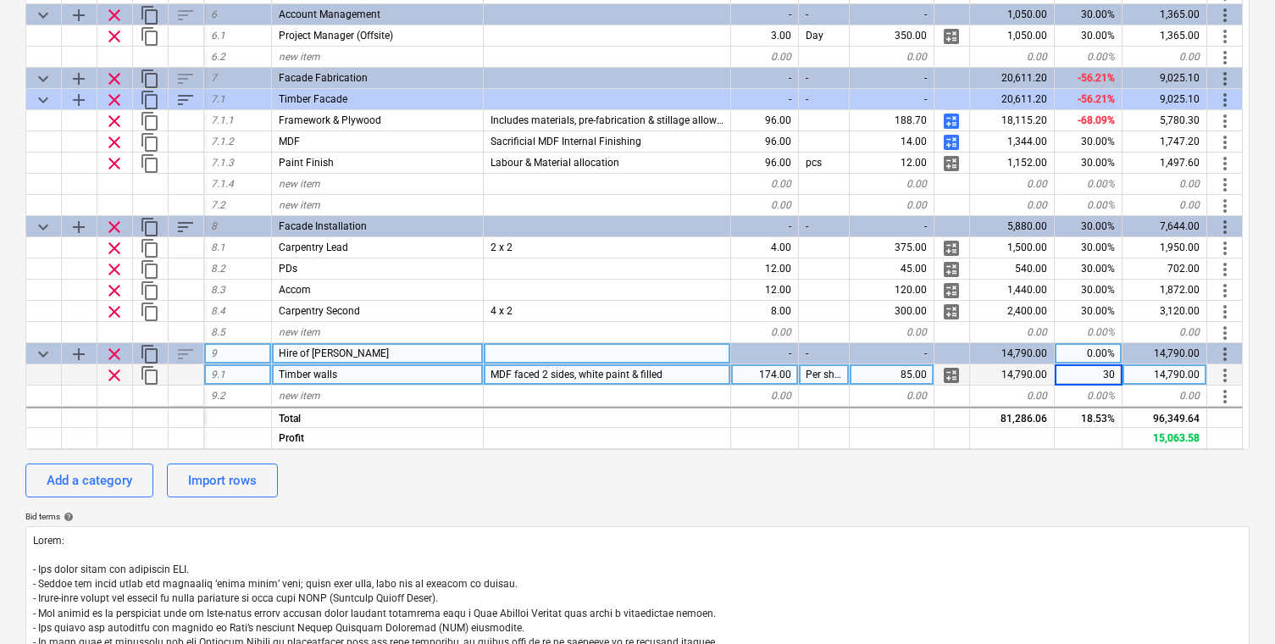
type textarea "x"
click at [677, 379] on div "MDF faced 2 sides, white paint & filled" at bounding box center [607, 374] width 247 height 21
click at [703, 376] on input "MDF faced 2 sides, white paint & filled" at bounding box center [607, 374] width 246 height 20
type input "MDF faced 2 sides, white paint & filled. Inc skirt, installed, derigged and del…"
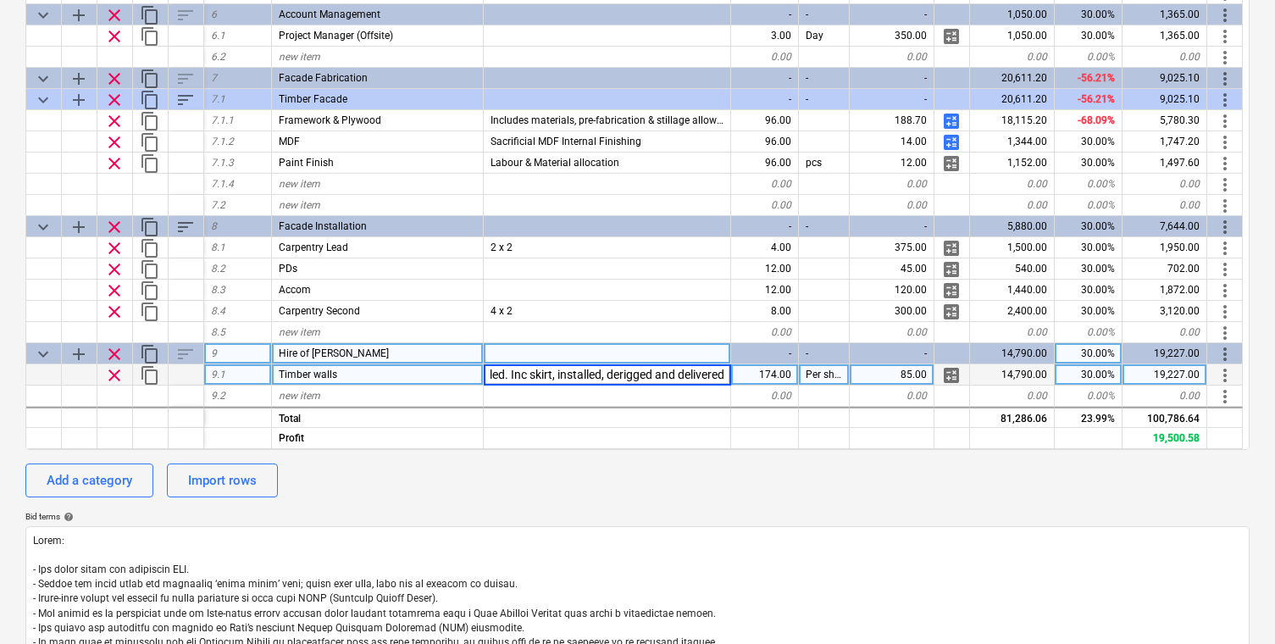
scroll to position [0, 189]
type textarea "x"
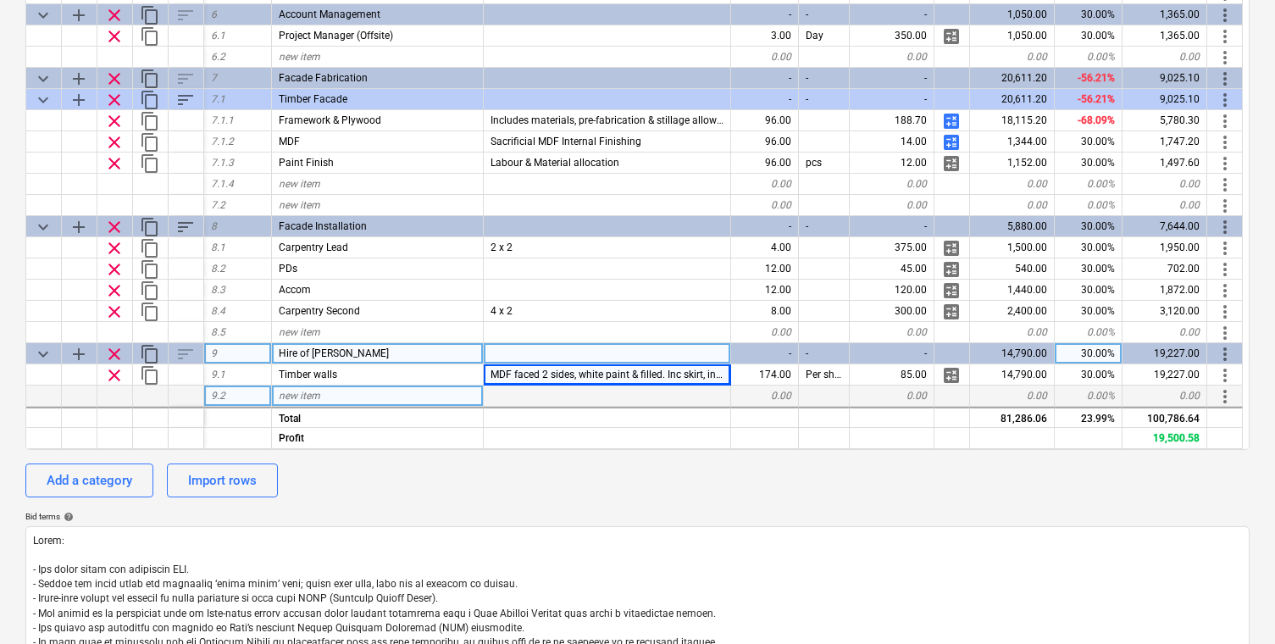
scroll to position [461, 0]
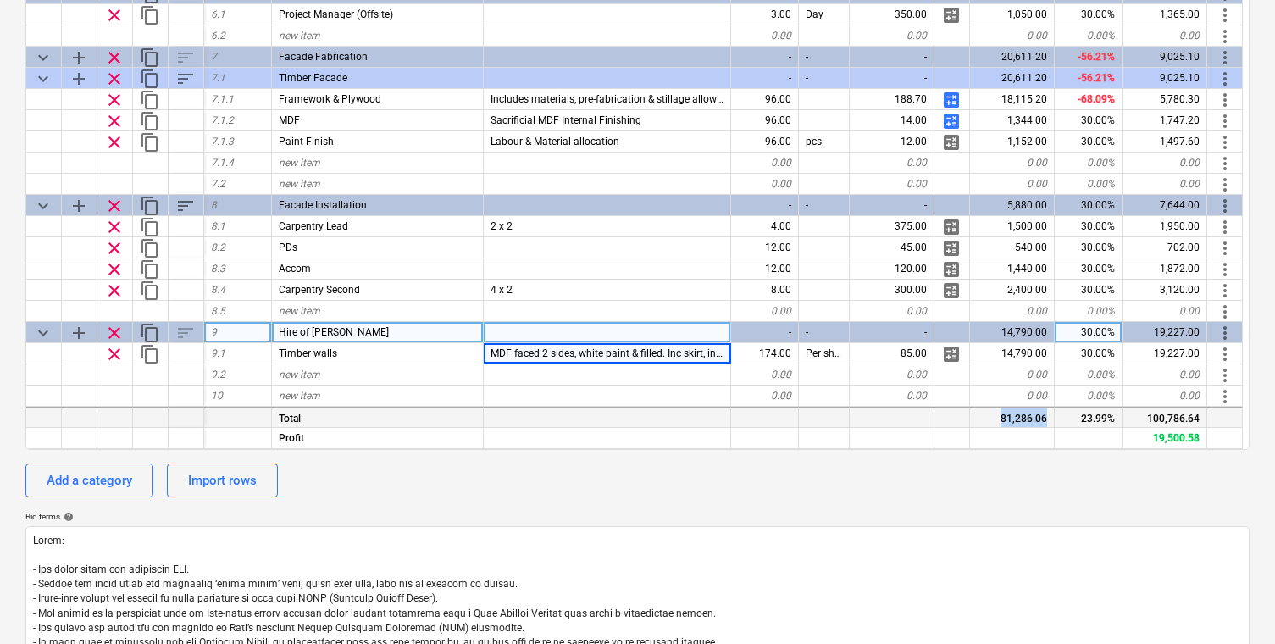
drag, startPoint x: 1002, startPoint y: 418, endPoint x: 1051, endPoint y: 419, distance: 49.1
click at [1051, 419] on div "81,286.06" at bounding box center [1012, 416] width 85 height 21
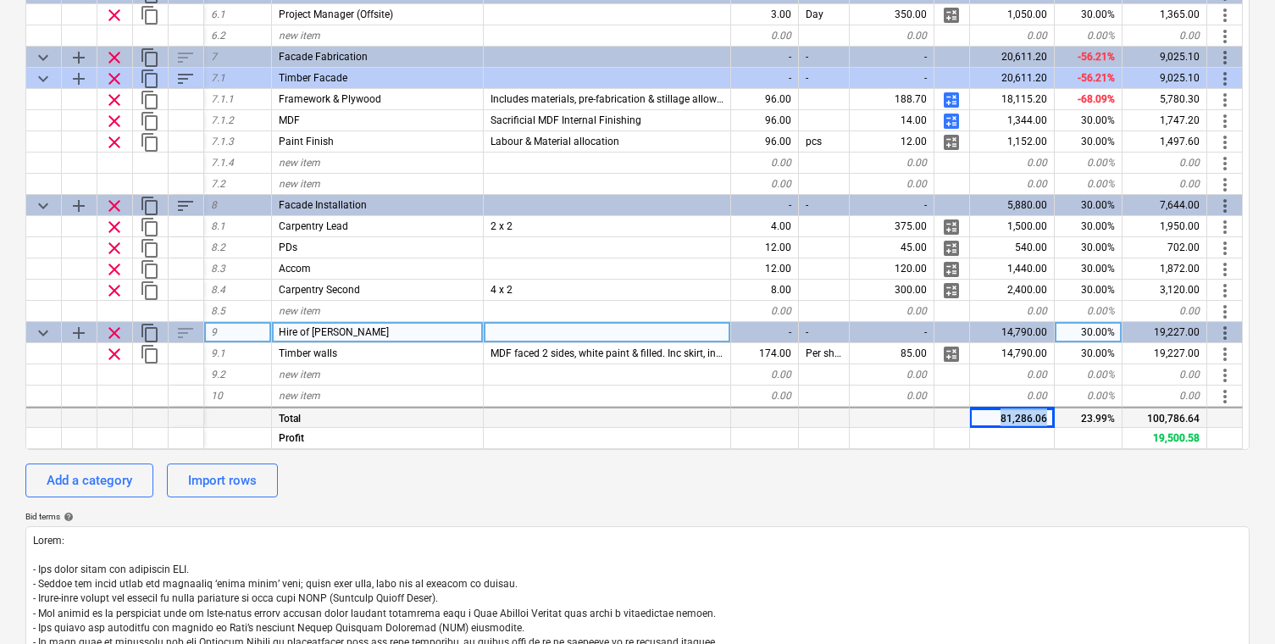
copy div "81,286.06"
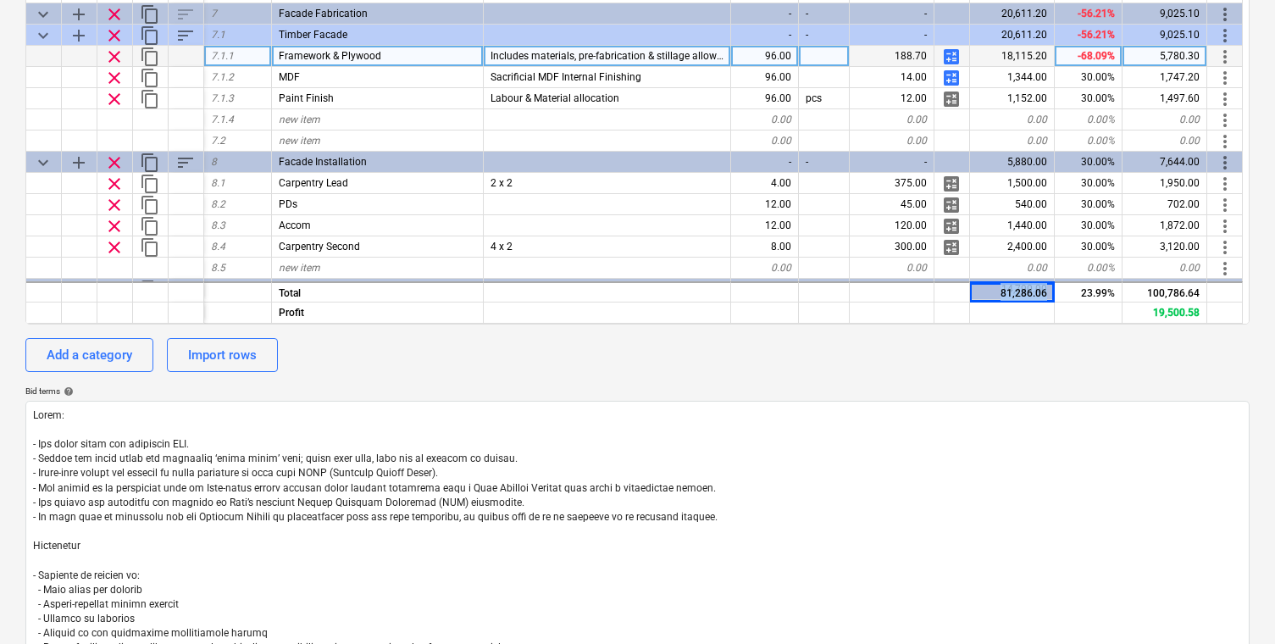
scroll to position [379, 0]
